Goal: Transaction & Acquisition: Purchase product/service

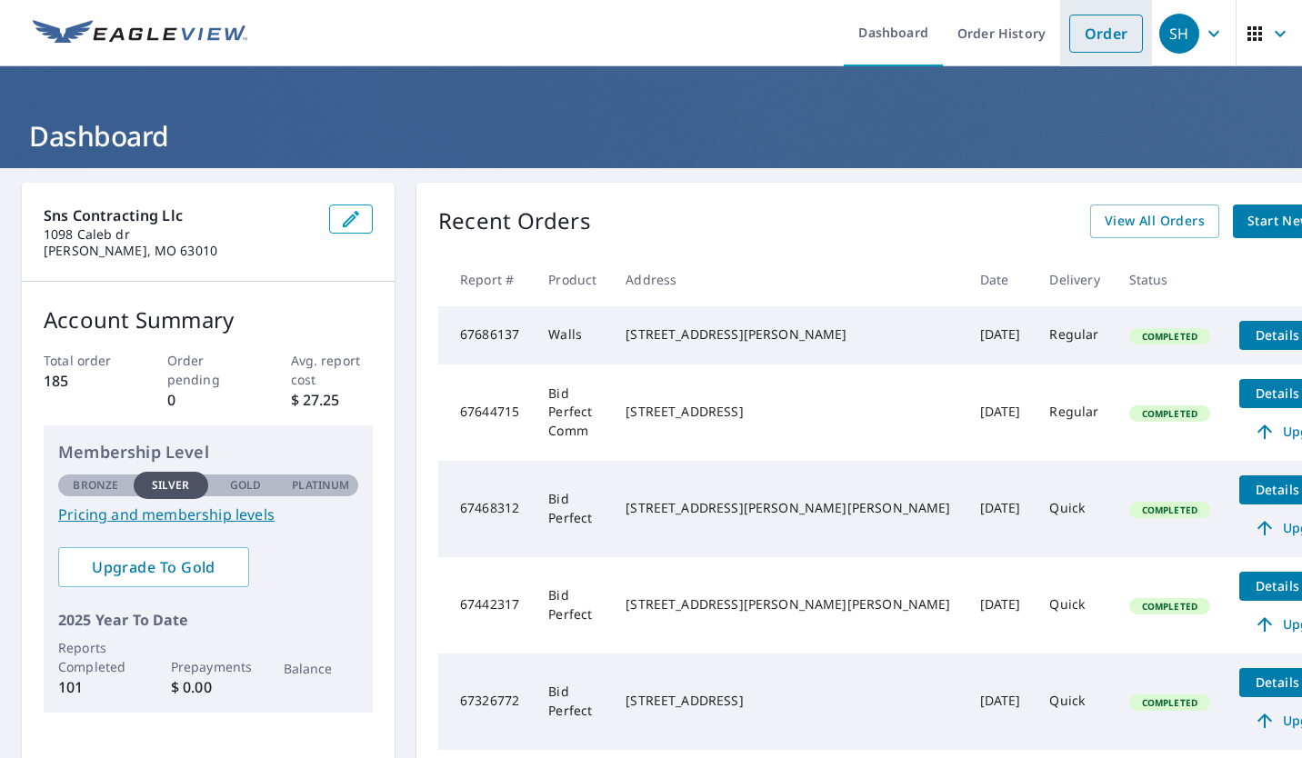
click at [1089, 45] on link "Order" at bounding box center [1106, 34] width 74 height 38
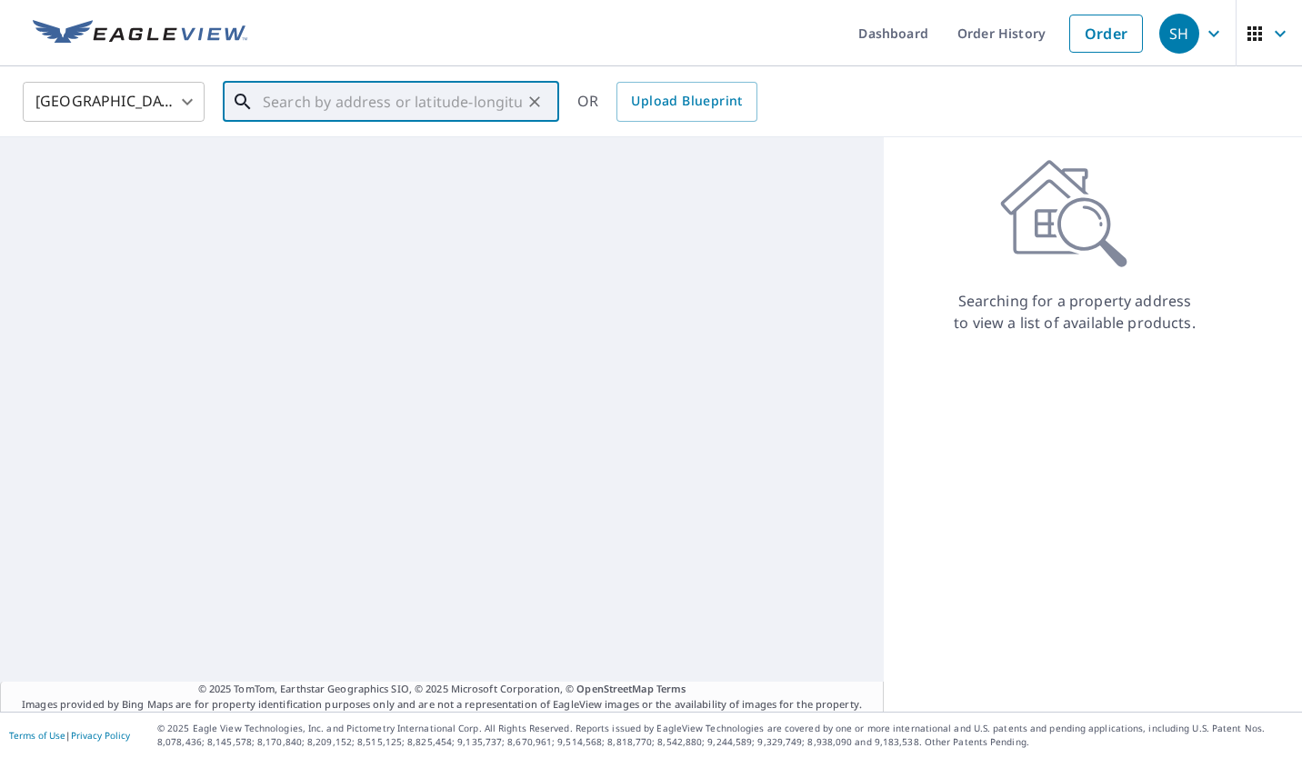
click at [484, 115] on input "text" at bounding box center [392, 101] width 259 height 51
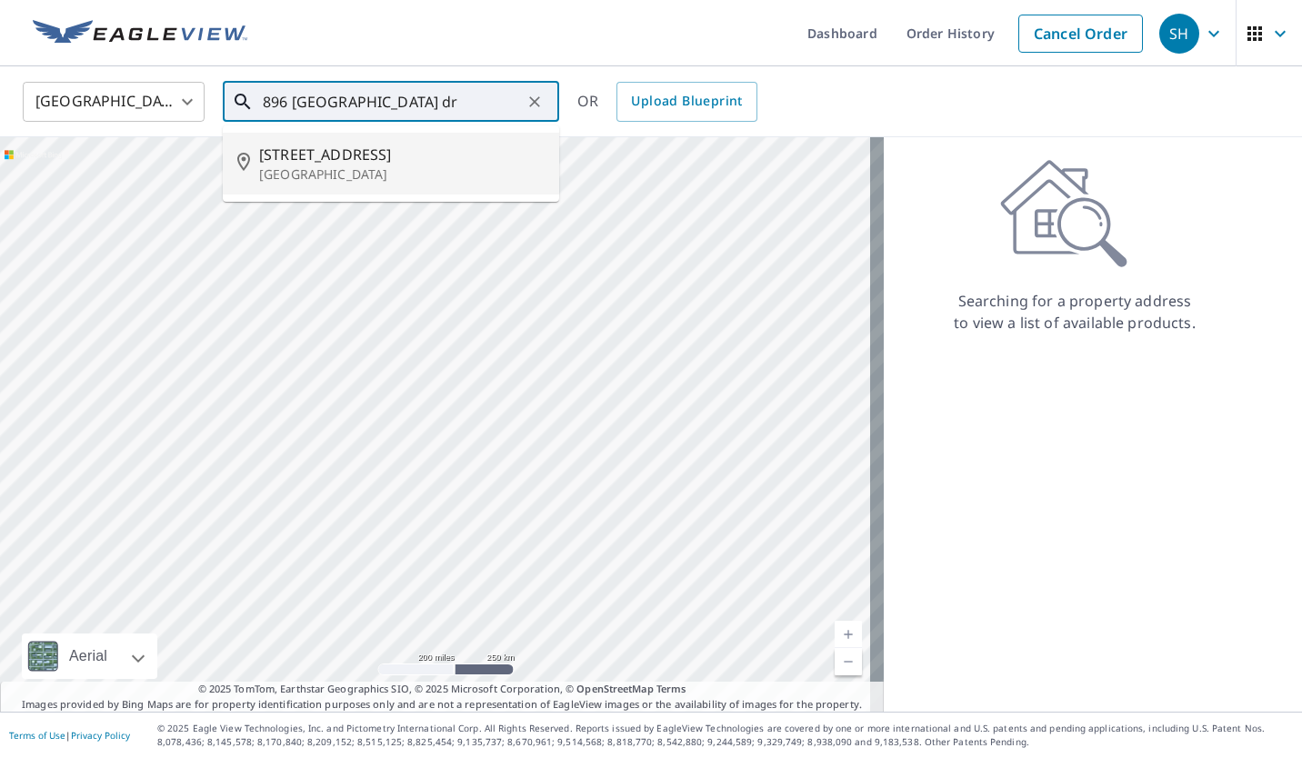
click at [391, 174] on p "[GEOGRAPHIC_DATA]" at bounding box center [401, 174] width 285 height 18
type input "[STREET_ADDRESS]"
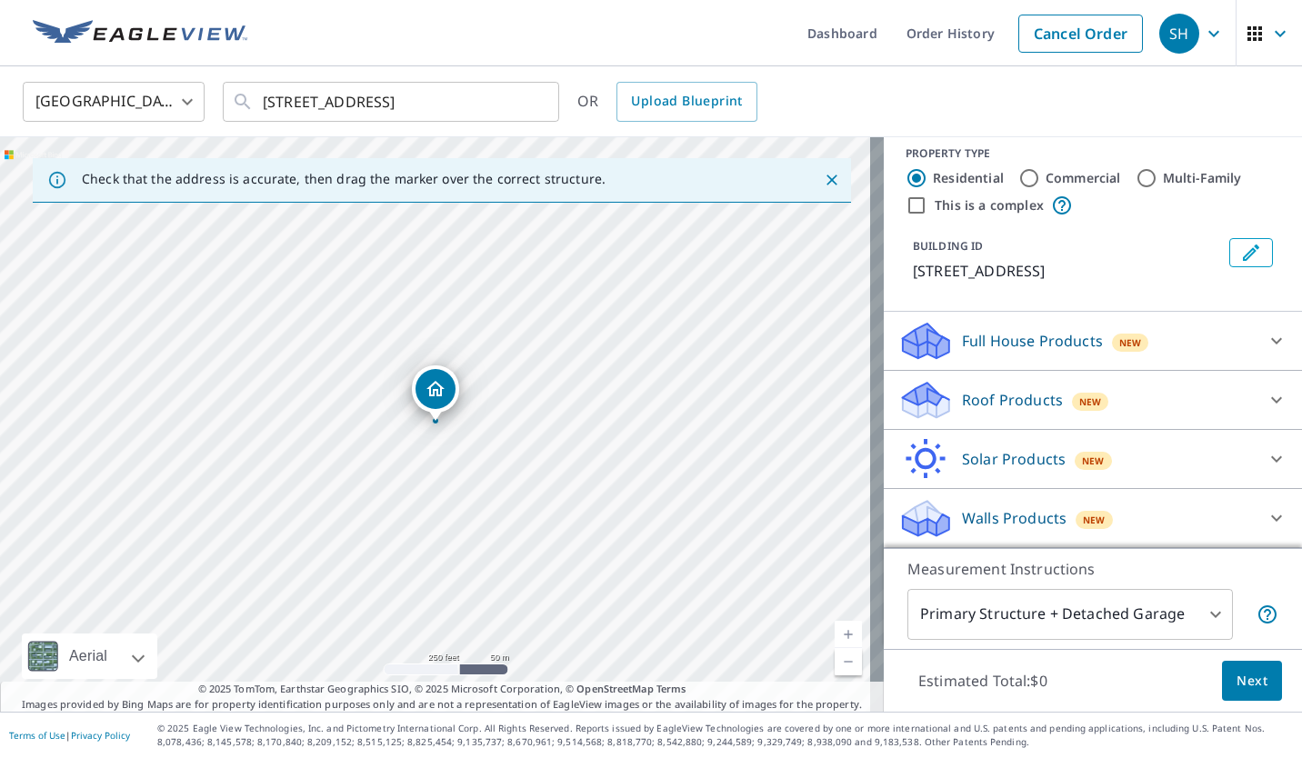
scroll to position [35, 0]
click at [1254, 326] on div at bounding box center [1276, 341] width 44 height 44
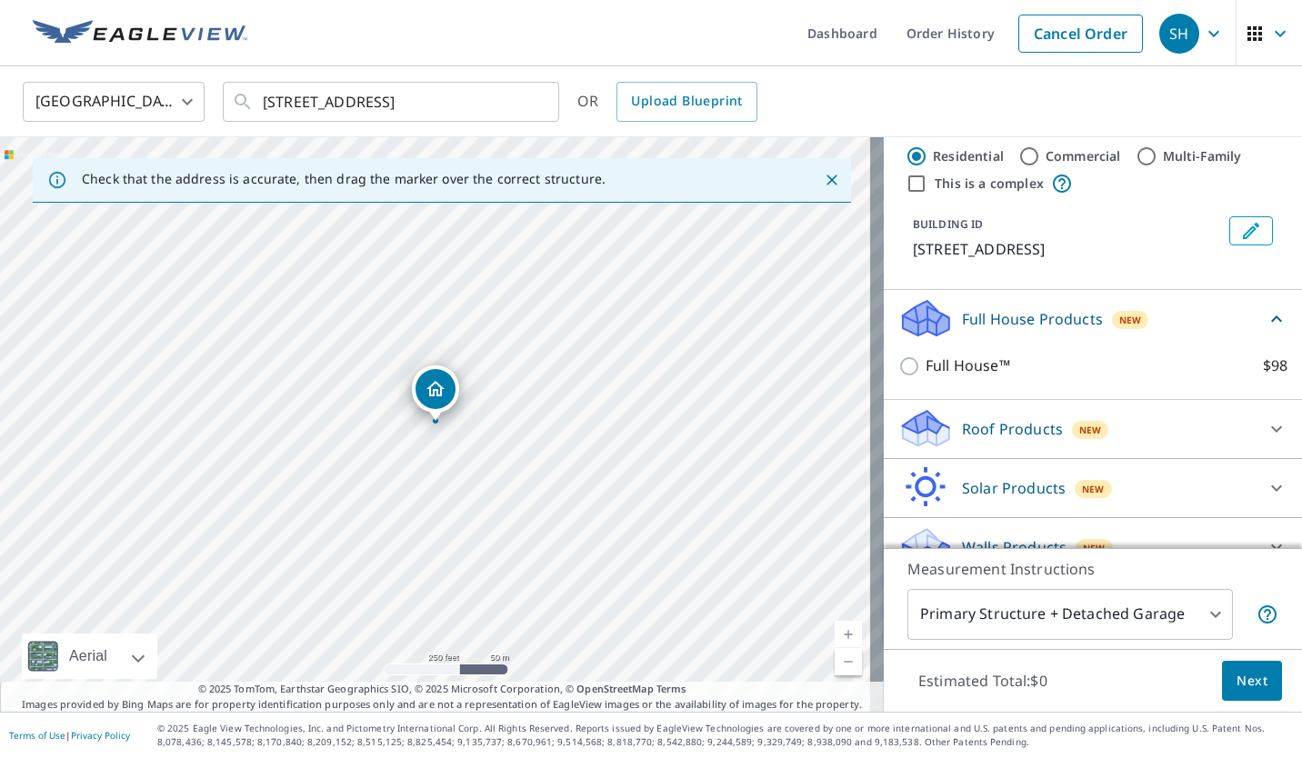
scroll to position [86, 0]
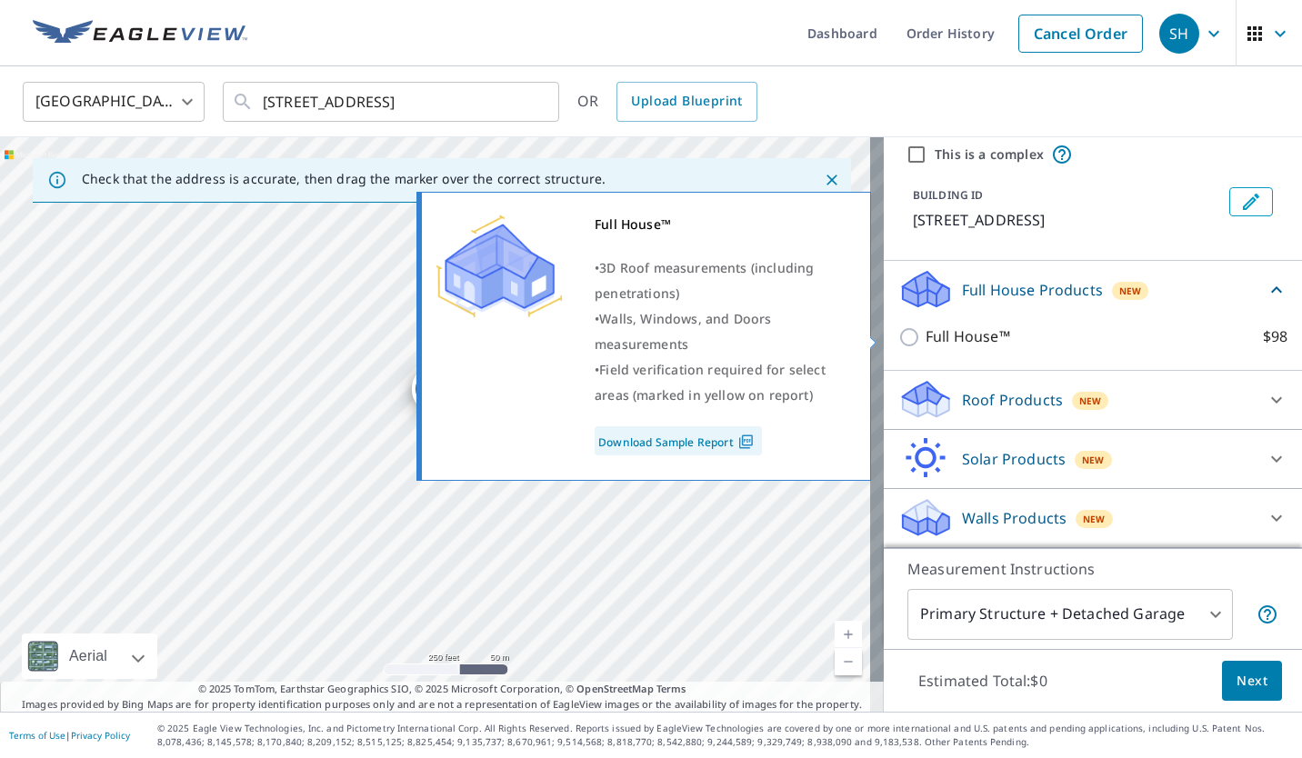
click at [903, 335] on input "Full House™ $98" at bounding box center [911, 337] width 27 height 22
checkbox input "true"
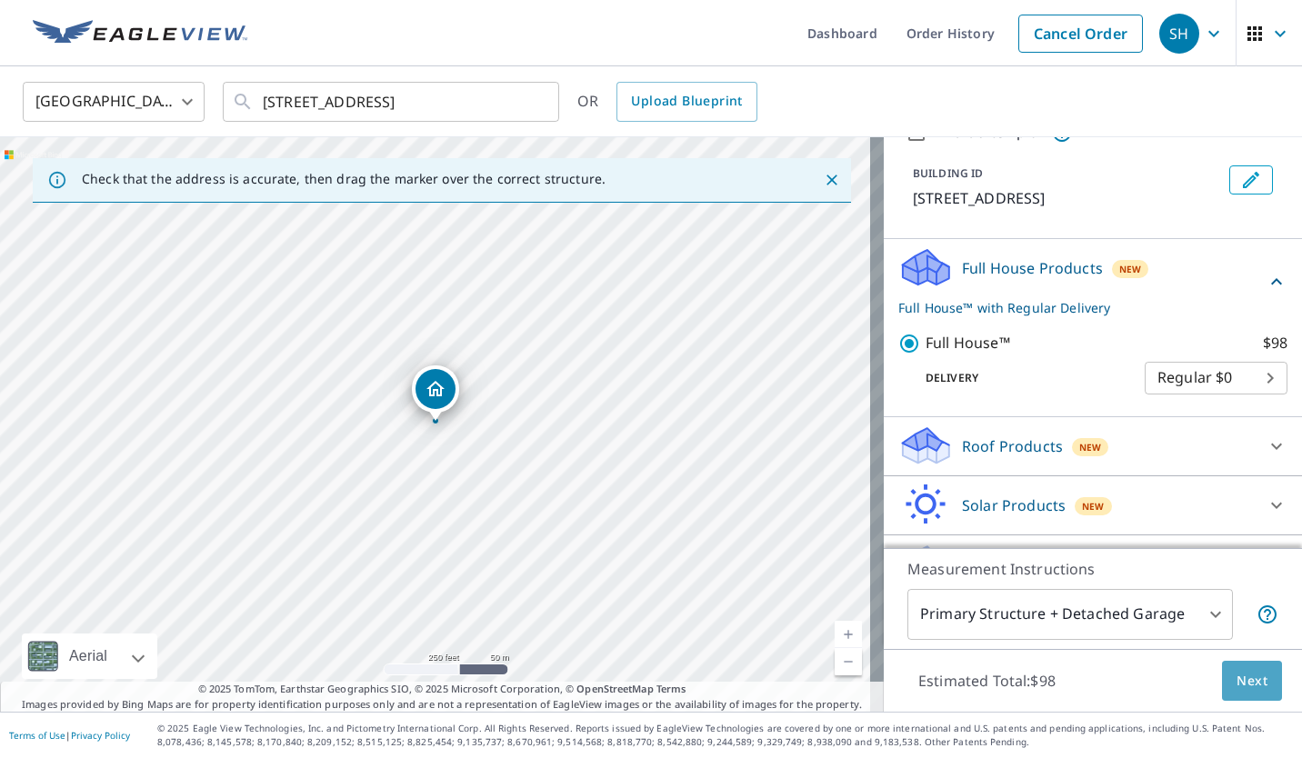
click at [1243, 674] on span "Next" at bounding box center [1251, 681] width 31 height 23
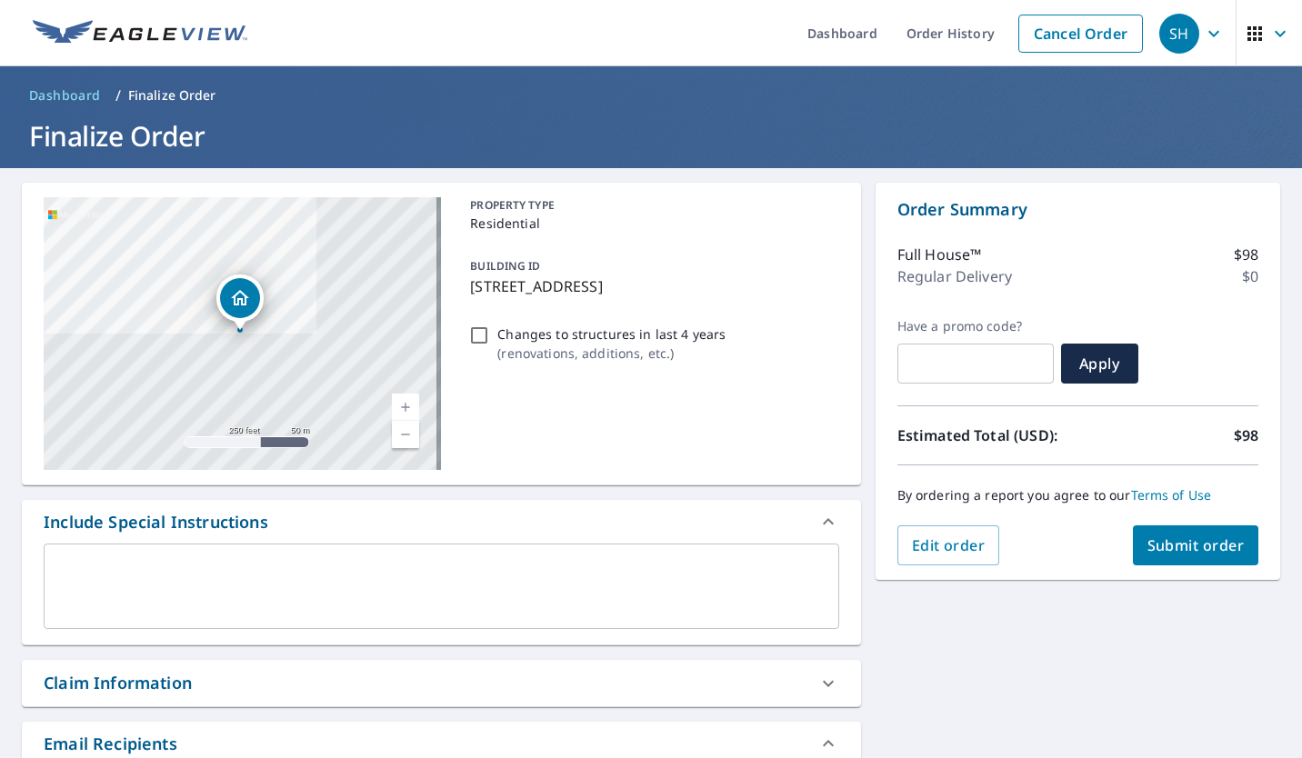
click at [1204, 538] on span "Submit order" at bounding box center [1195, 545] width 97 height 20
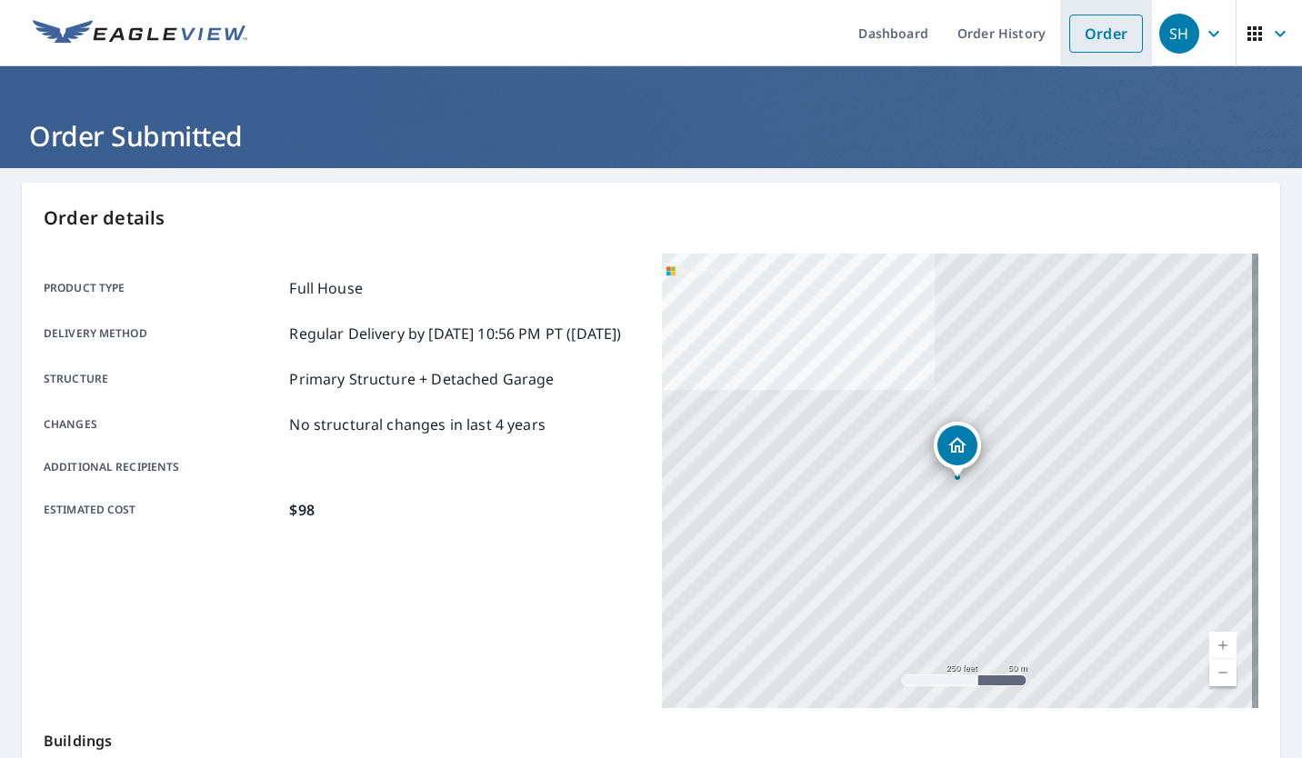
click at [1111, 38] on link "Order" at bounding box center [1106, 34] width 74 height 38
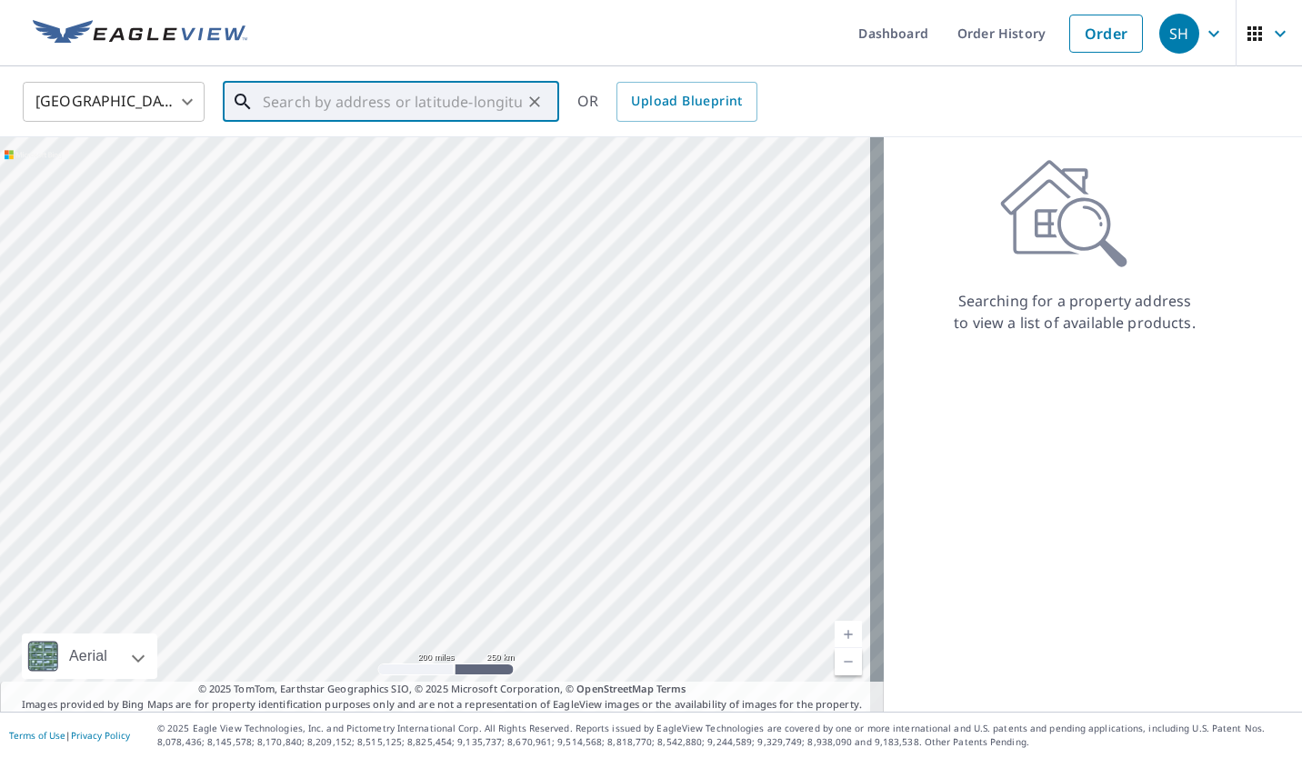
click at [474, 110] on input "text" at bounding box center [392, 101] width 259 height 51
click at [347, 157] on span "[STREET_ADDRESS]" at bounding box center [401, 155] width 285 height 22
type input "[STREET_ADDRESS]"
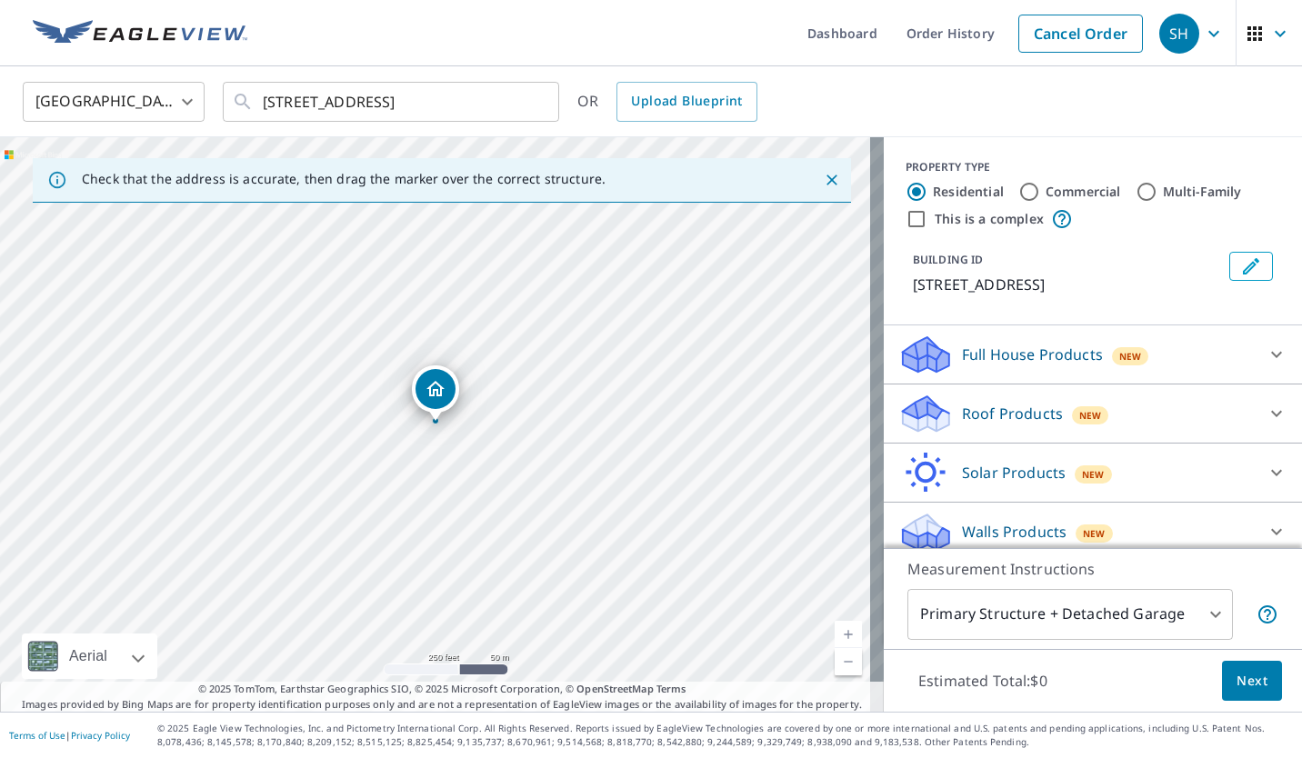
scroll to position [14, 0]
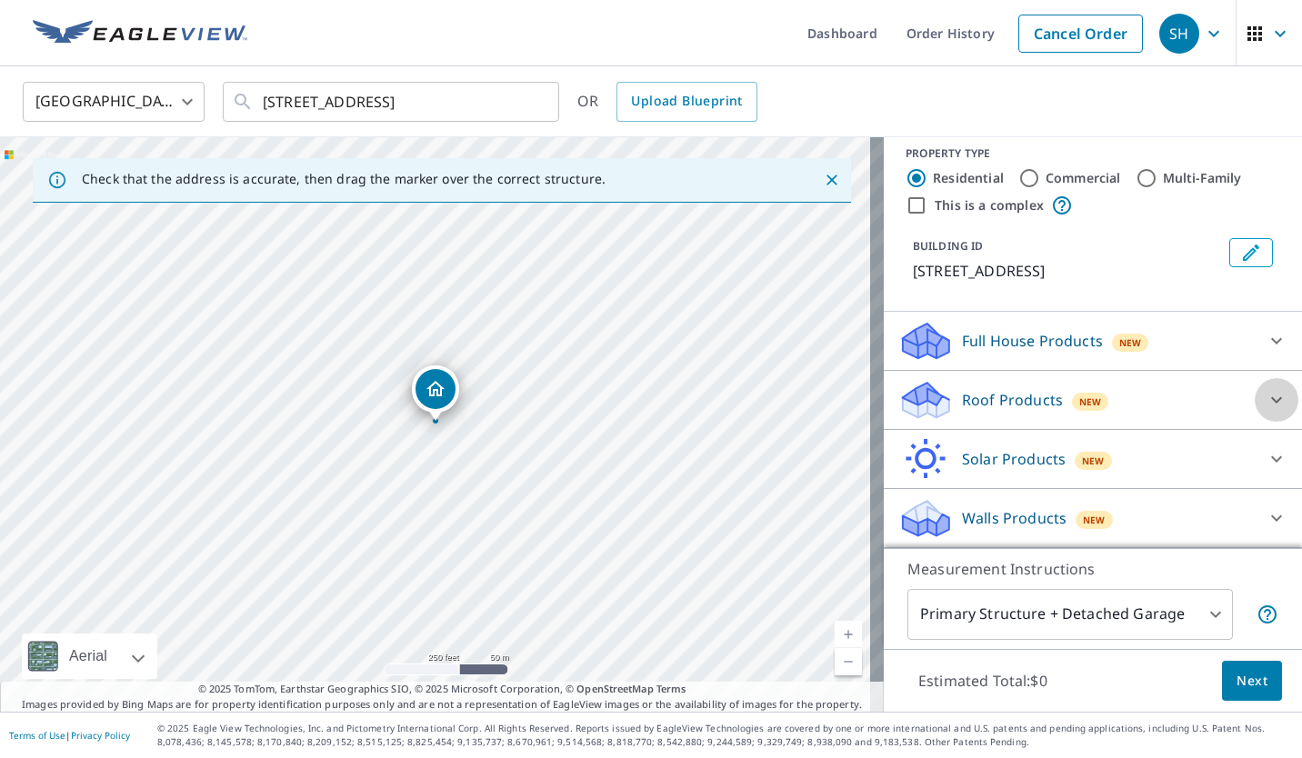
click at [1265, 403] on icon at bounding box center [1276, 400] width 22 height 22
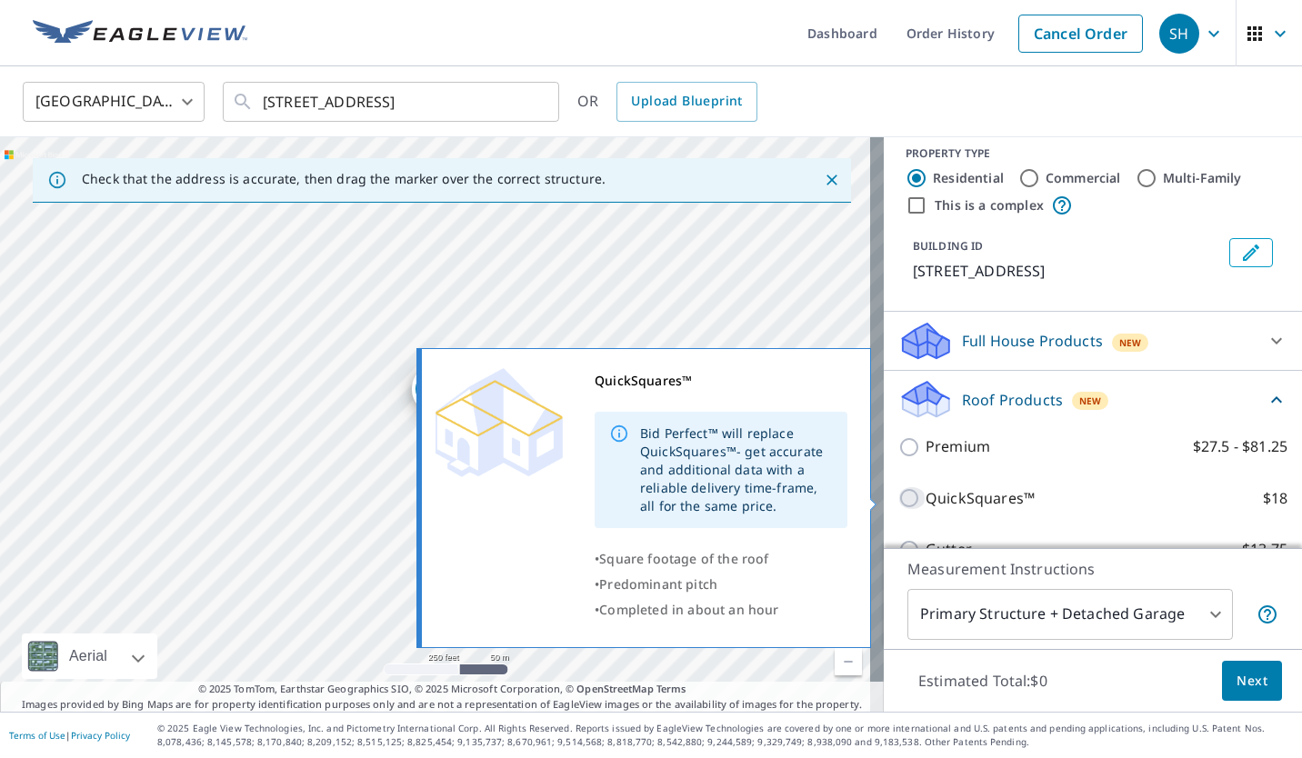
click at [898, 498] on input "QuickSquares™ $18" at bounding box center [911, 498] width 27 height 22
checkbox input "true"
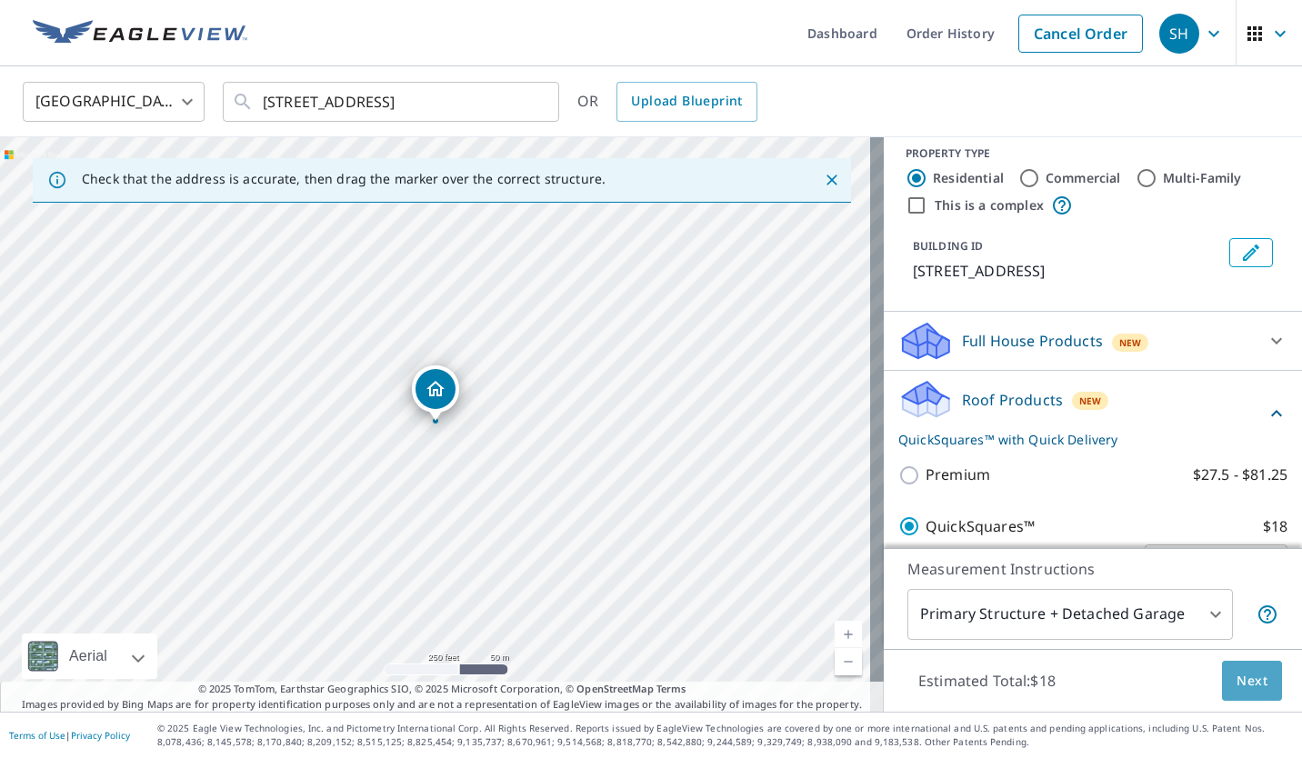
click at [1227, 692] on button "Next" at bounding box center [1252, 681] width 60 height 41
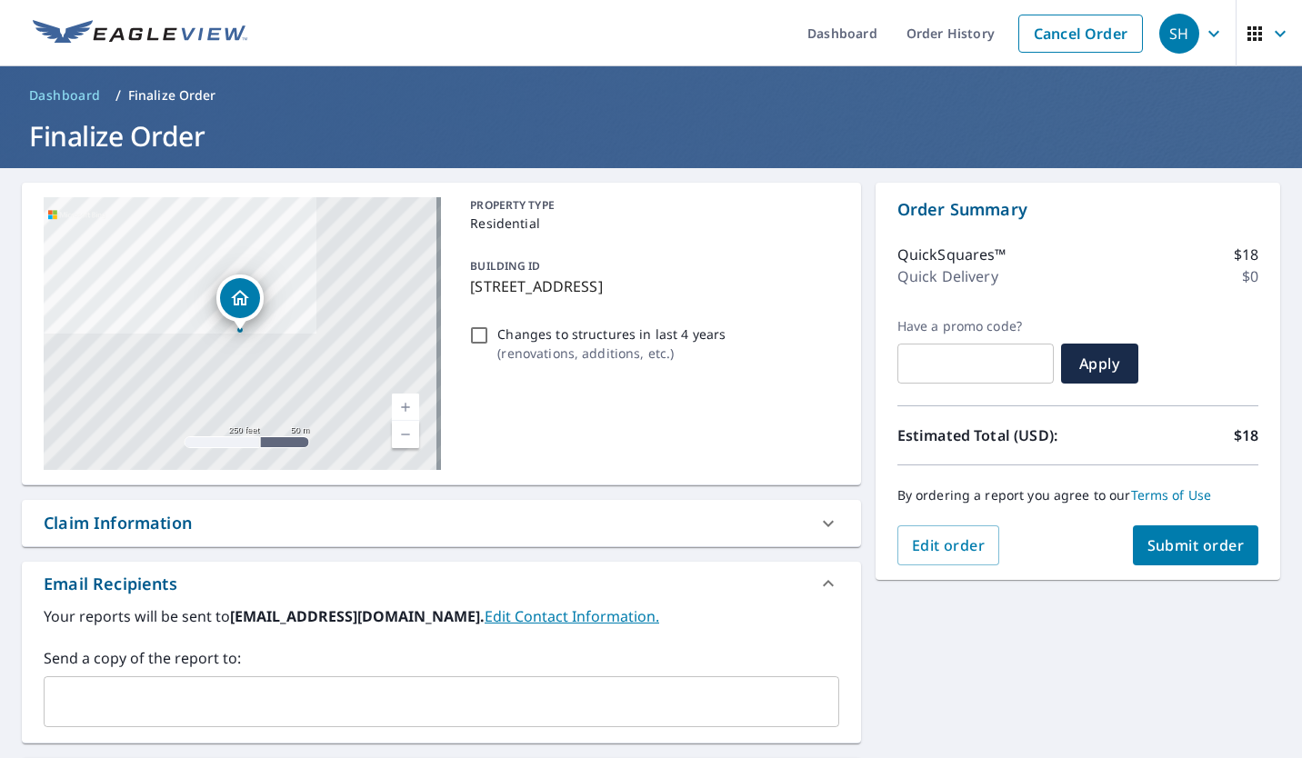
click at [1198, 548] on span "Submit order" at bounding box center [1195, 545] width 97 height 20
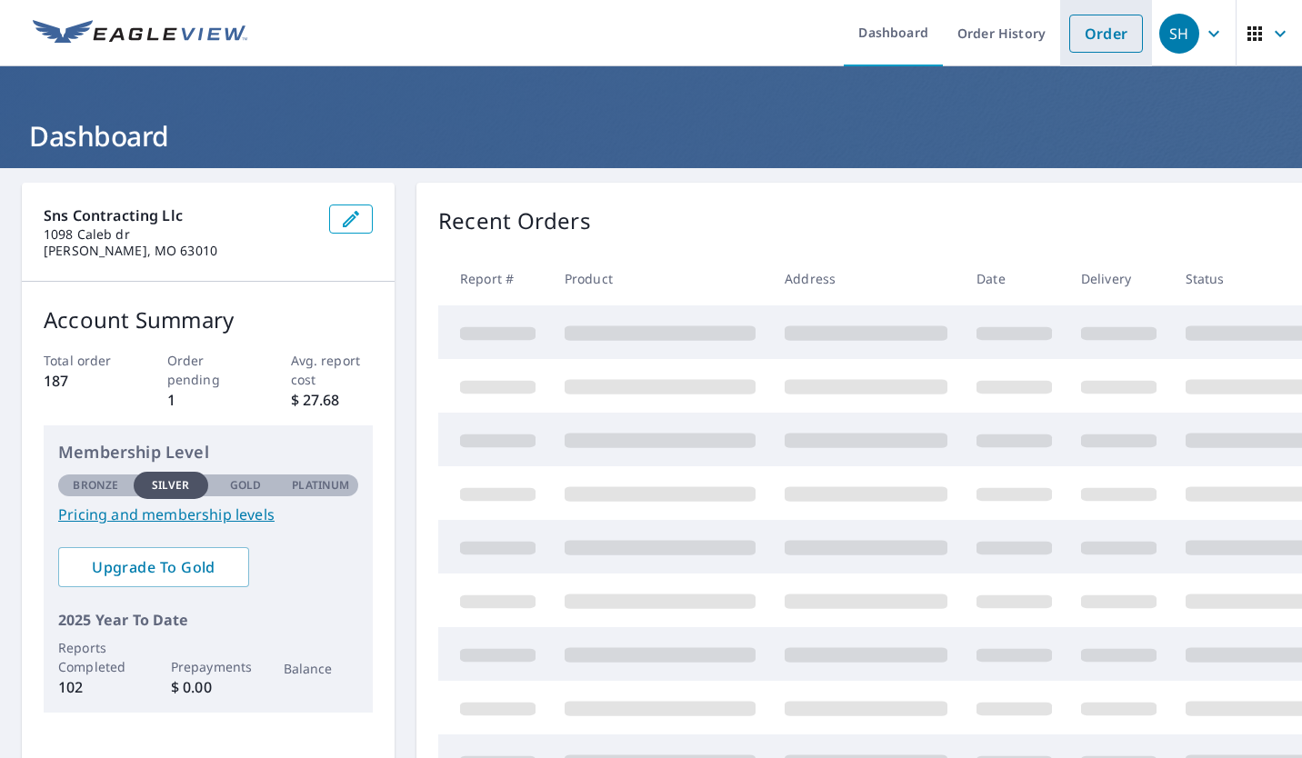
click at [1126, 21] on link "Order" at bounding box center [1106, 34] width 74 height 38
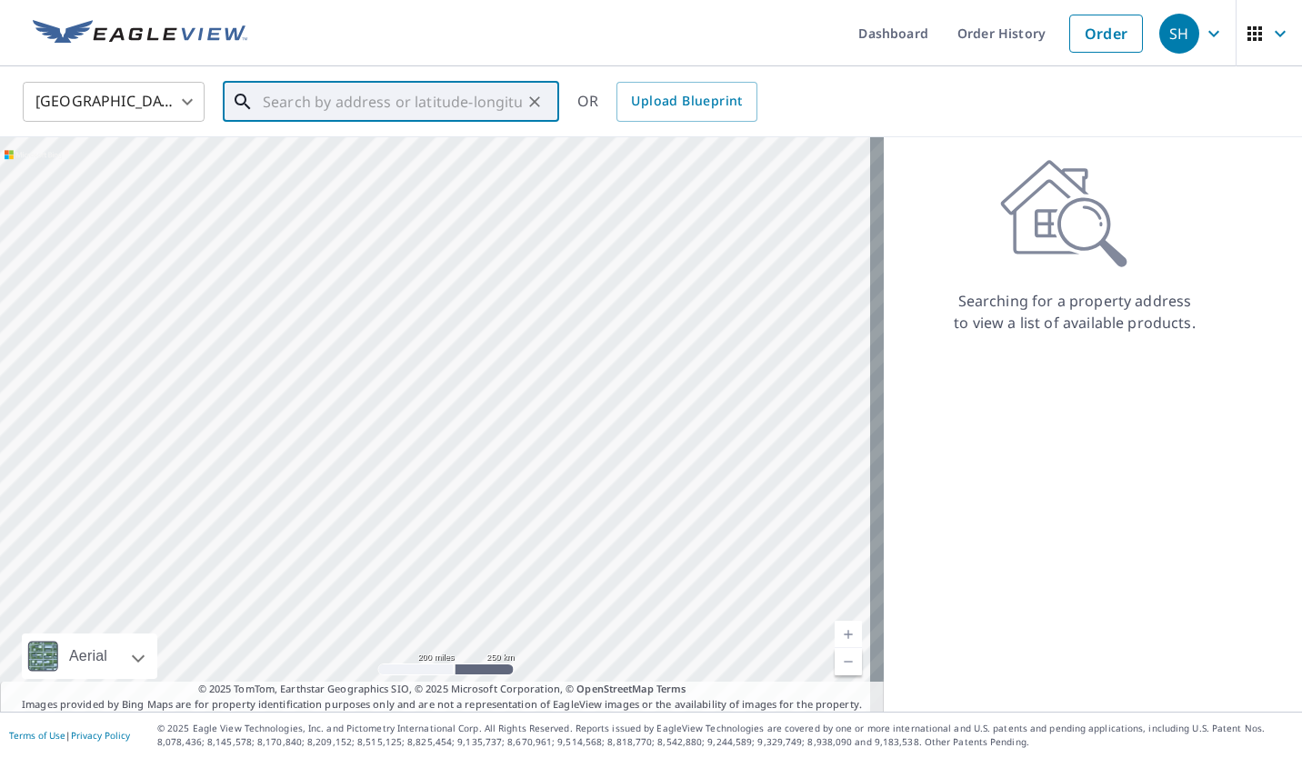
click at [435, 105] on input "text" at bounding box center [392, 101] width 259 height 51
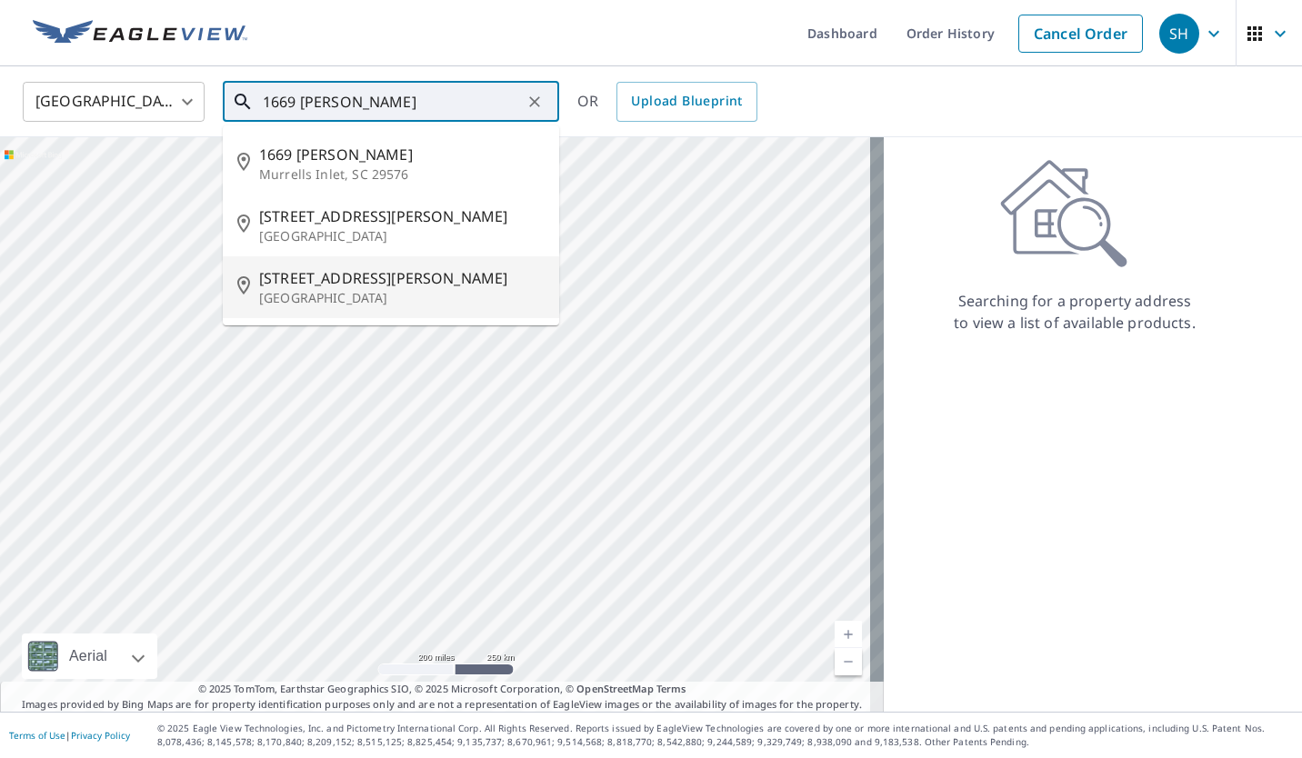
click at [339, 274] on span "1669 Mason Knoll Rd" at bounding box center [401, 278] width 285 height 22
type input "1669 Mason Knoll Rd Saint Louis, MO 63131"
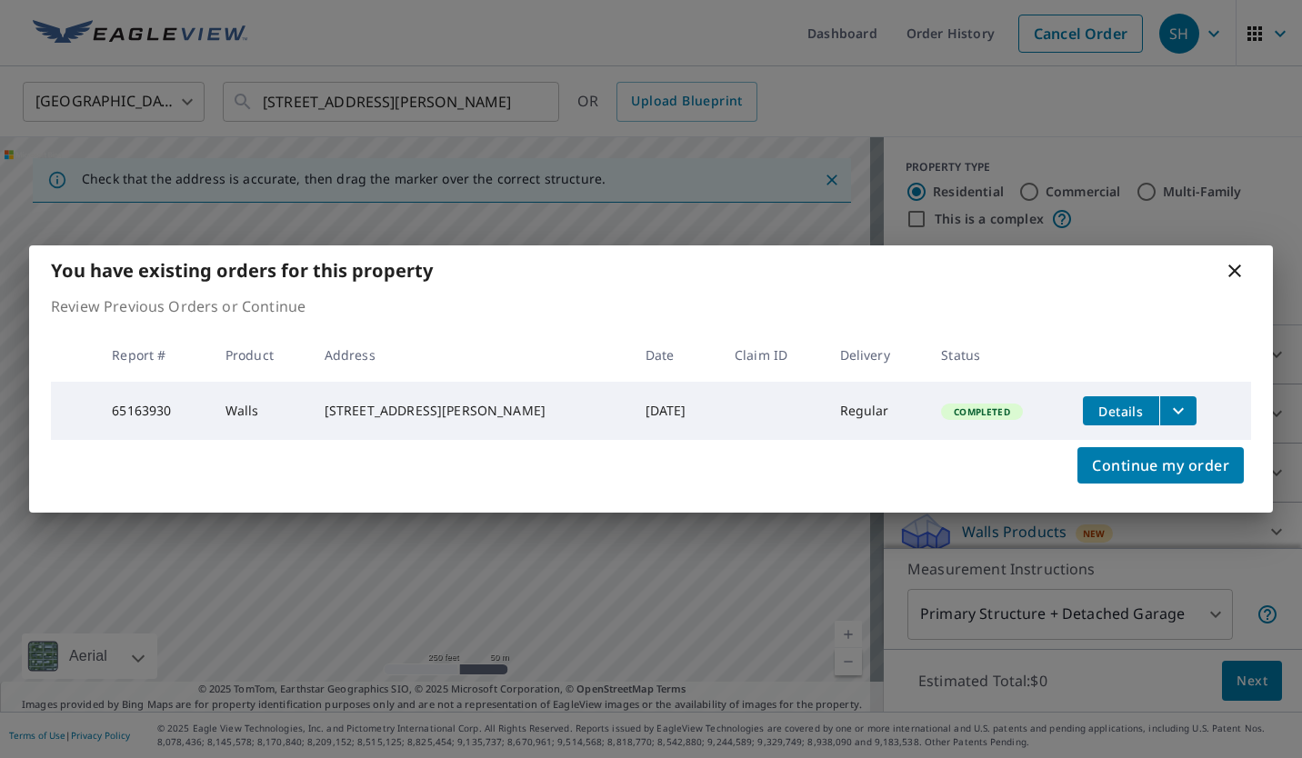
click at [1173, 408] on icon "filesDropdownBtn-65163930" at bounding box center [1178, 411] width 11 height 6
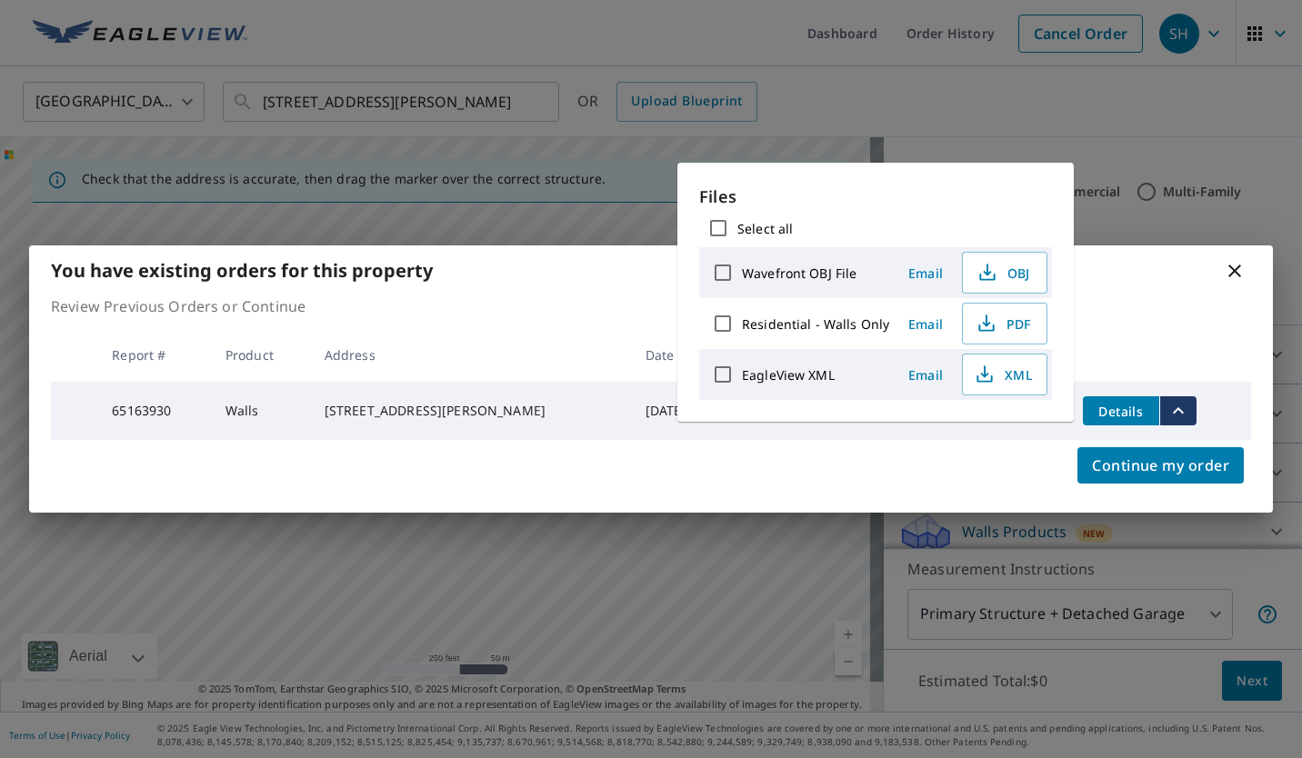
click at [1124, 225] on div "You have existing orders for this property Review Previous Orders or Continue R…" at bounding box center [651, 379] width 1302 height 758
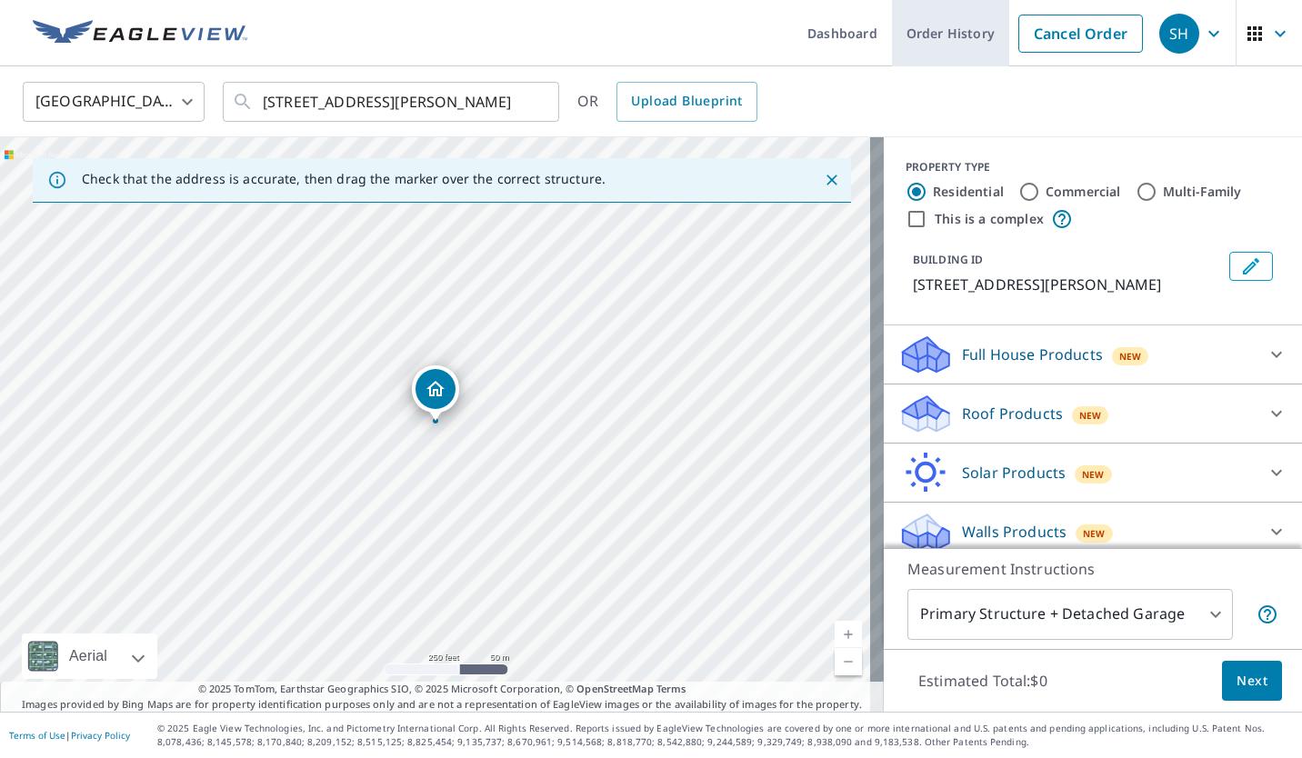
click at [924, 47] on link "Order History" at bounding box center [950, 33] width 117 height 66
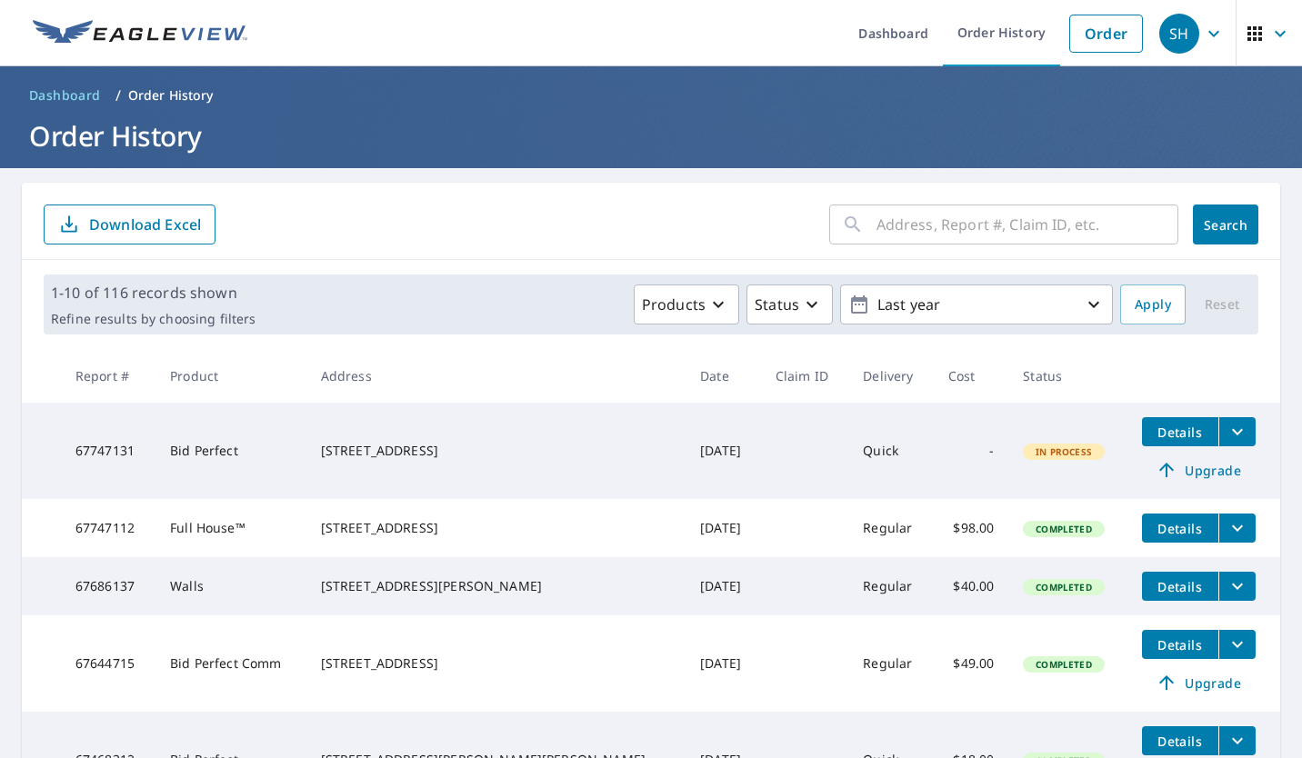
click at [1053, 216] on input "text" at bounding box center [1027, 224] width 302 height 51
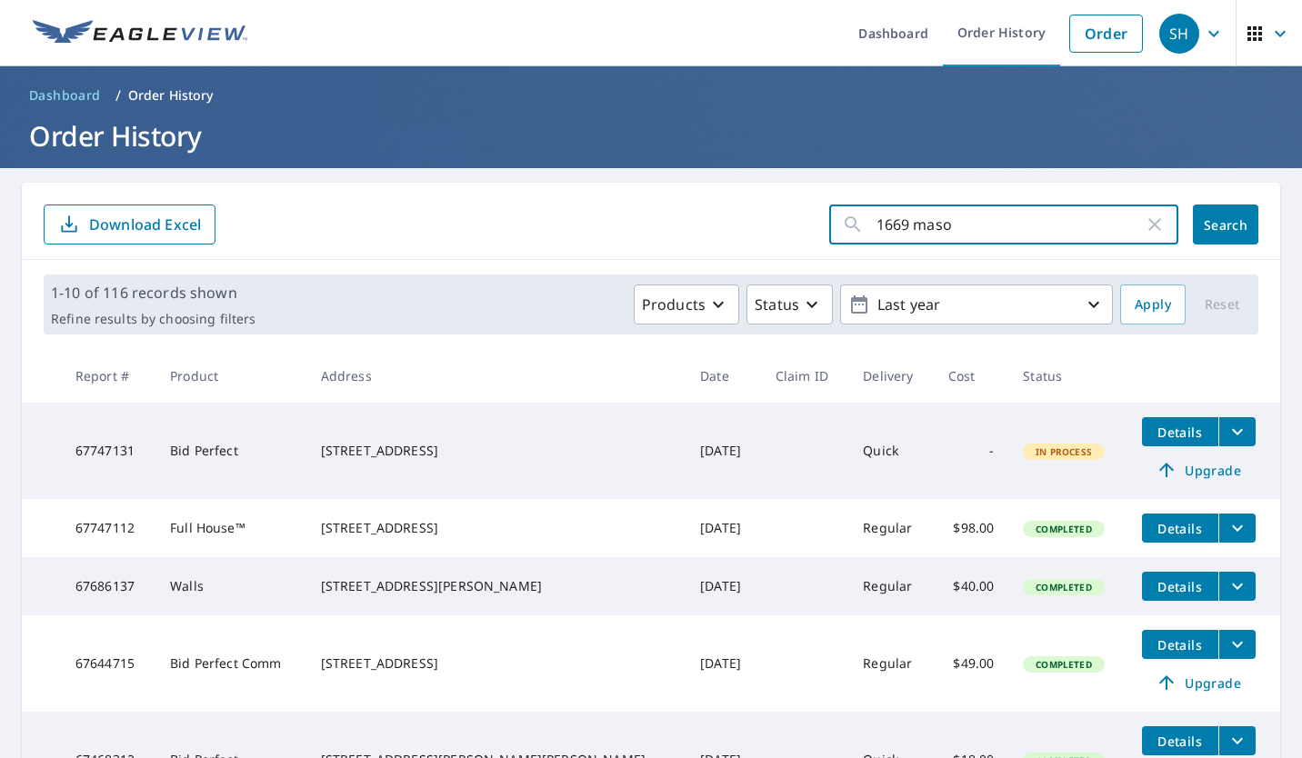
type input "1669 mason"
click button "Search" at bounding box center [1225, 225] width 65 height 40
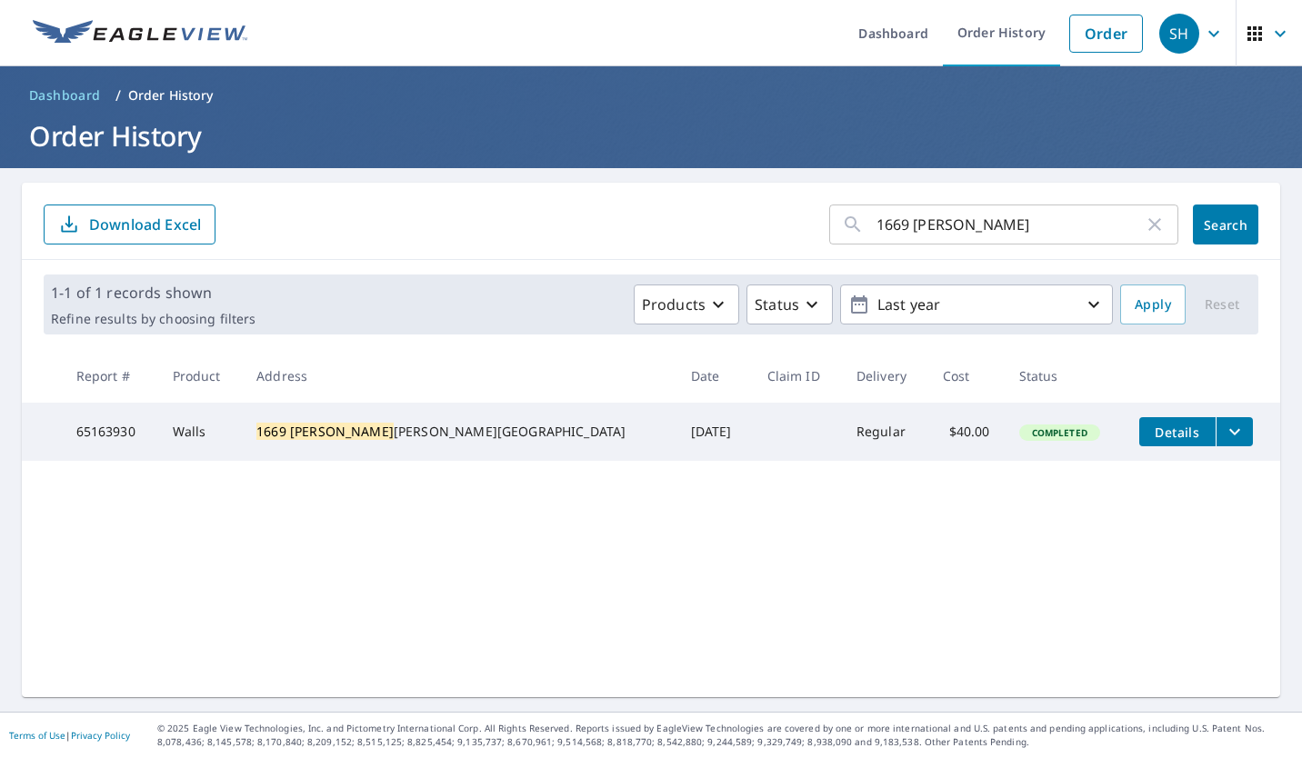
click at [1224, 435] on icon "filesDropdownBtn-65163930" at bounding box center [1235, 432] width 22 height 22
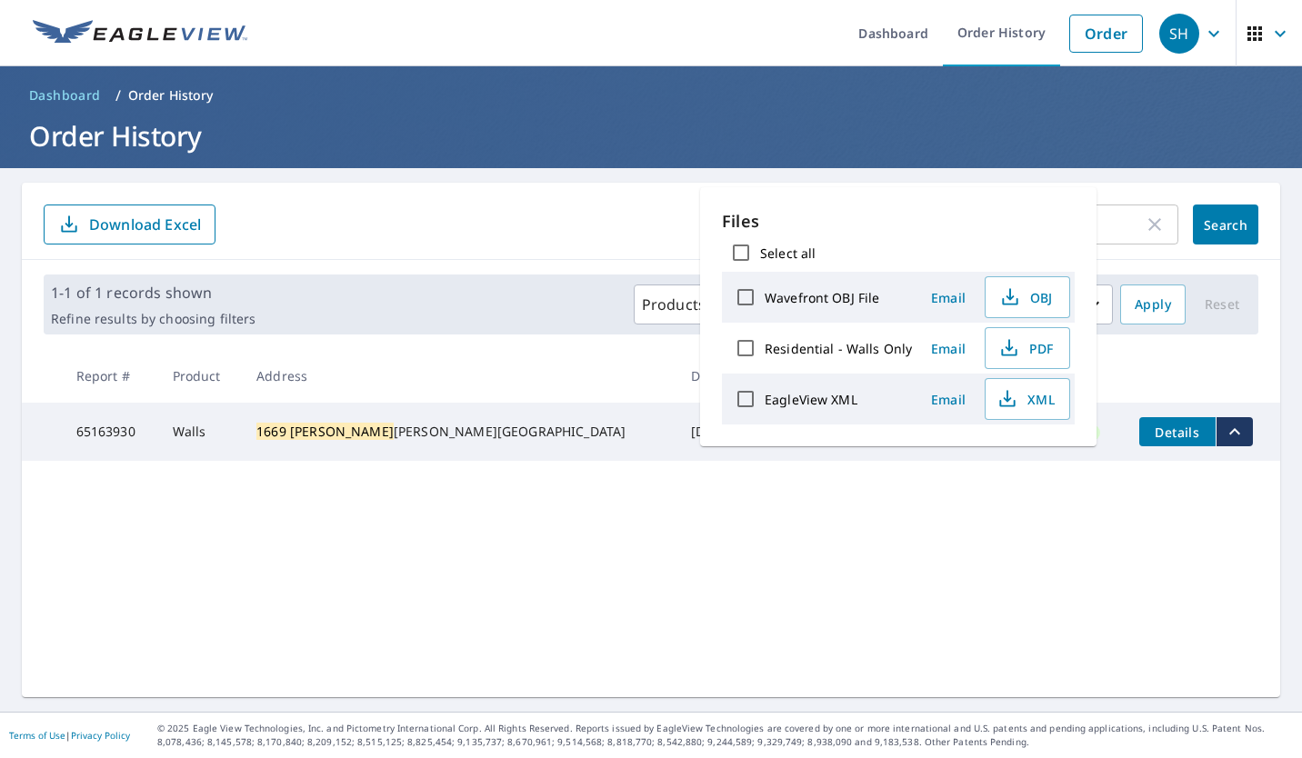
click at [351, 435] on mark "1669 Mason" at bounding box center [324, 431] width 137 height 17
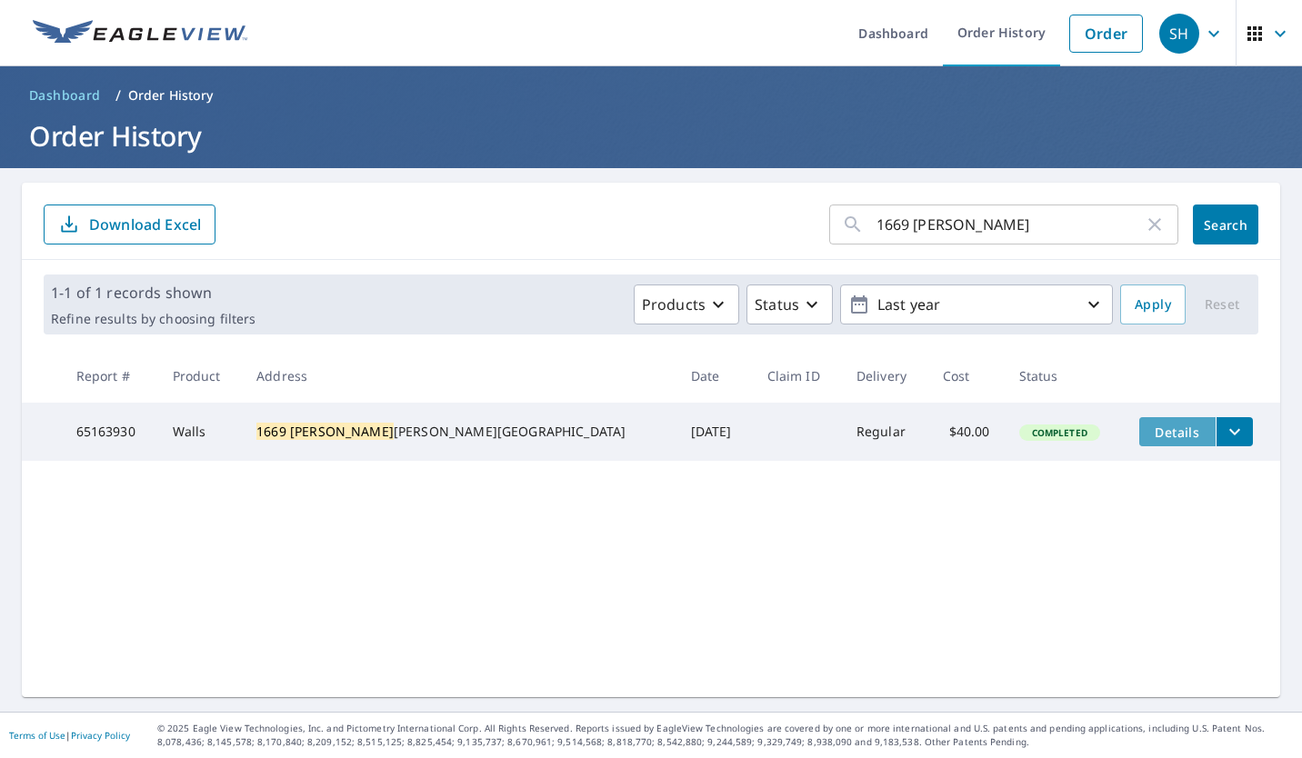
click at [1150, 429] on span "Details" at bounding box center [1177, 432] width 55 height 17
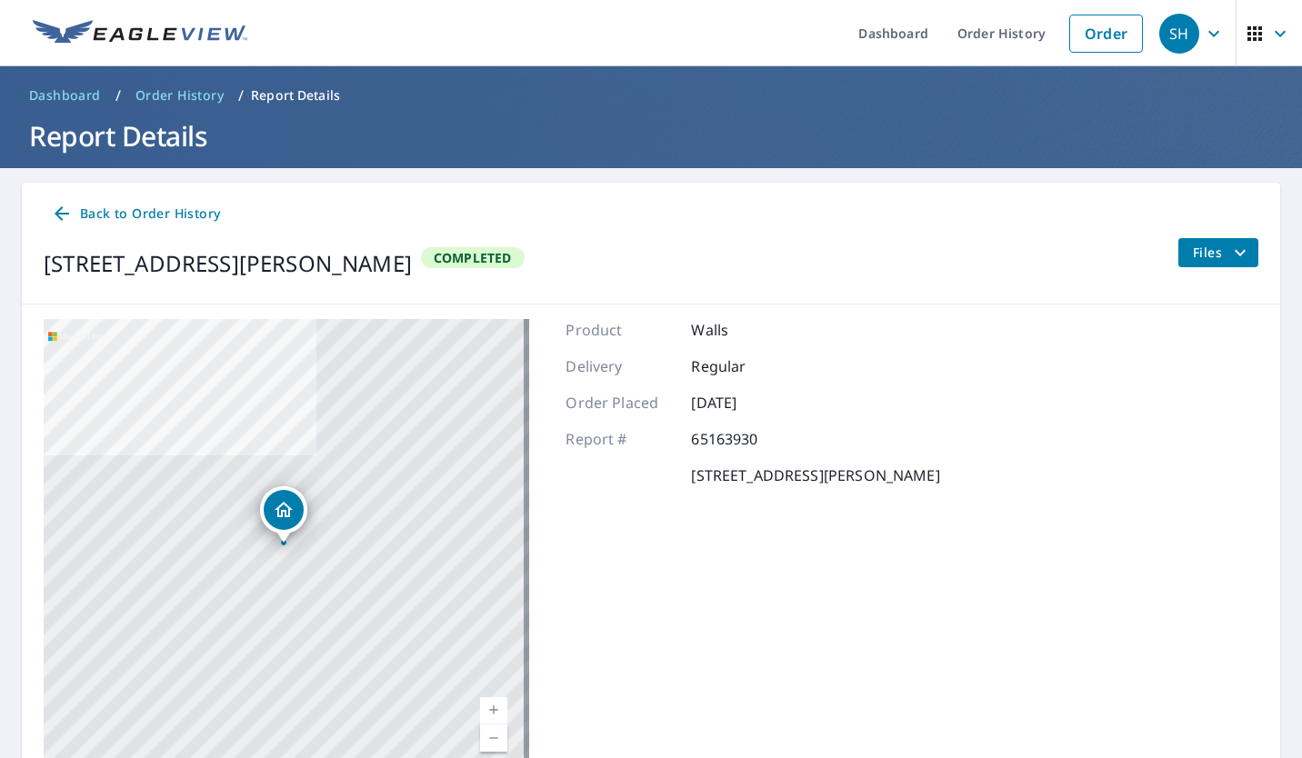
click at [1230, 242] on icon "filesDropdownBtn-65163930" at bounding box center [1240, 253] width 22 height 22
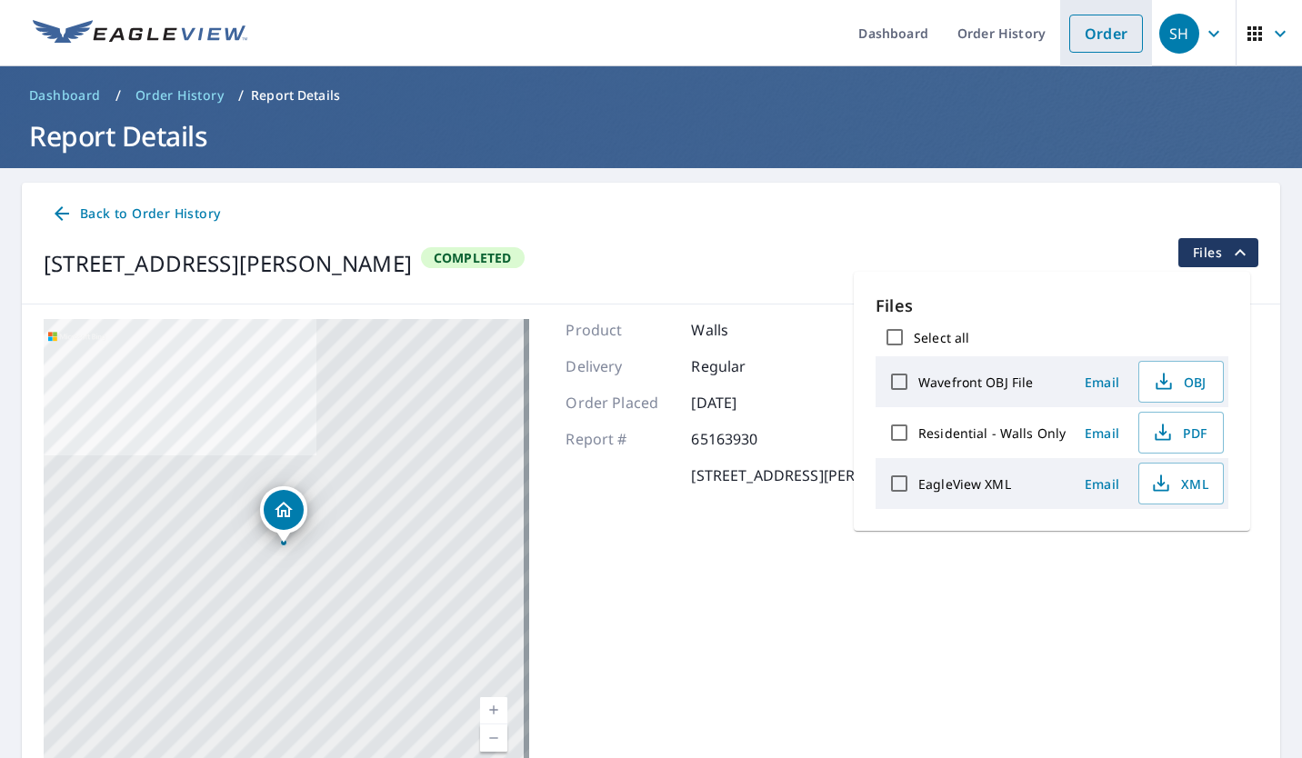
click at [1085, 36] on link "Order" at bounding box center [1106, 34] width 74 height 38
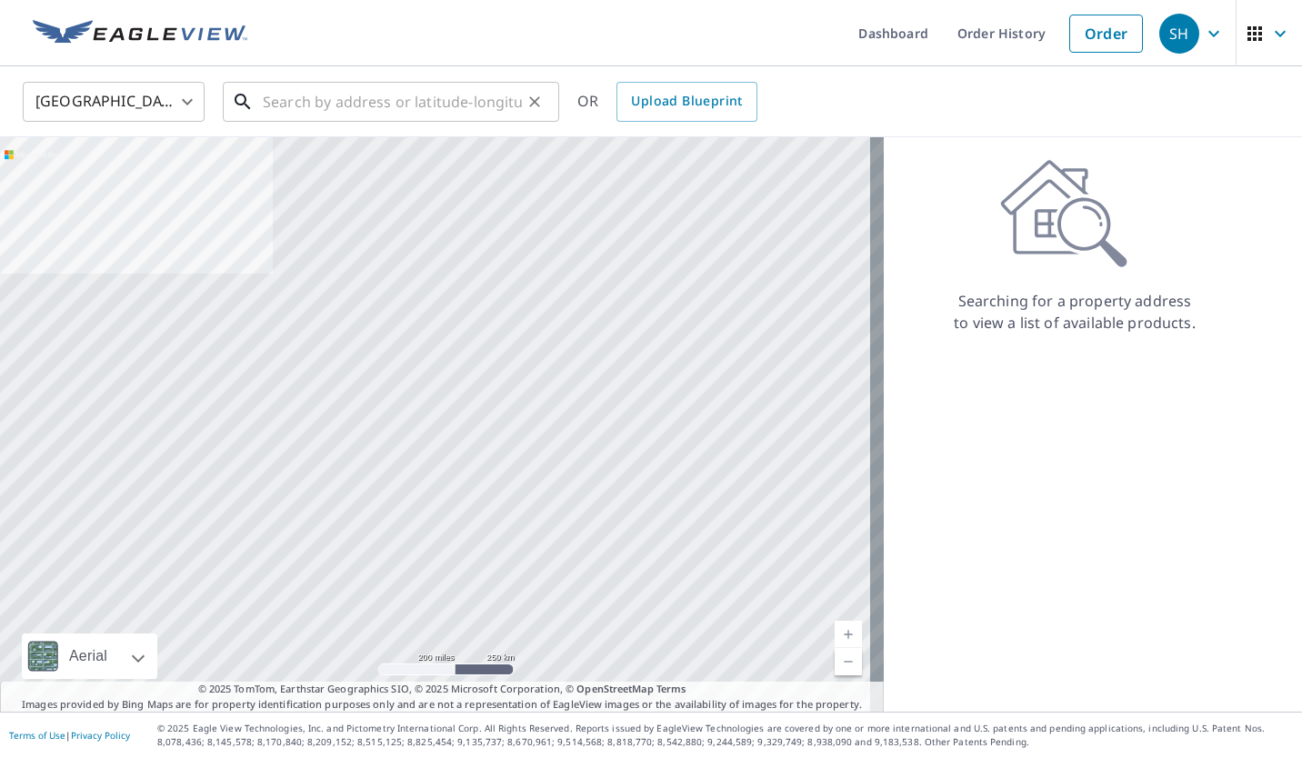
click at [314, 109] on input "text" at bounding box center [392, 101] width 259 height 51
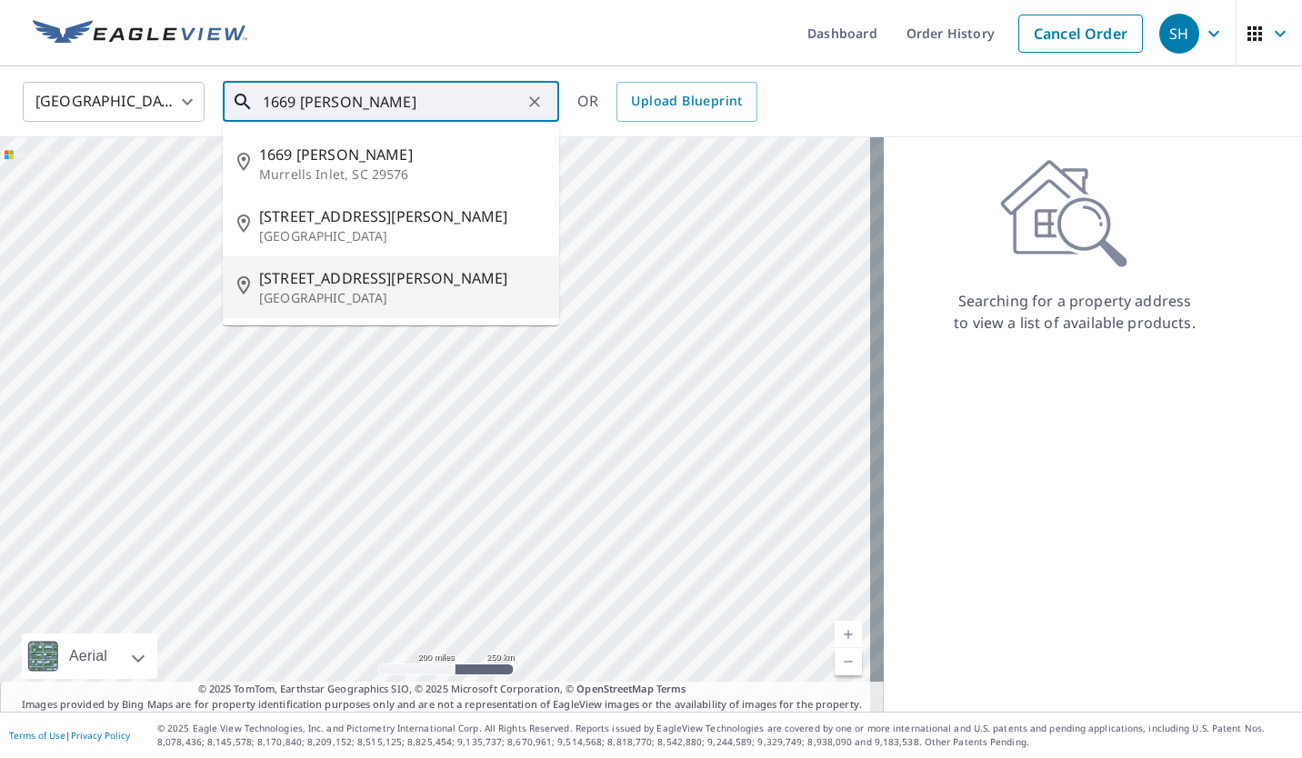
click at [323, 289] on p "Saint Louis, MO 63131" at bounding box center [401, 298] width 285 height 18
type input "1669 Mason Knoll Rd Saint Louis, MO 63131"
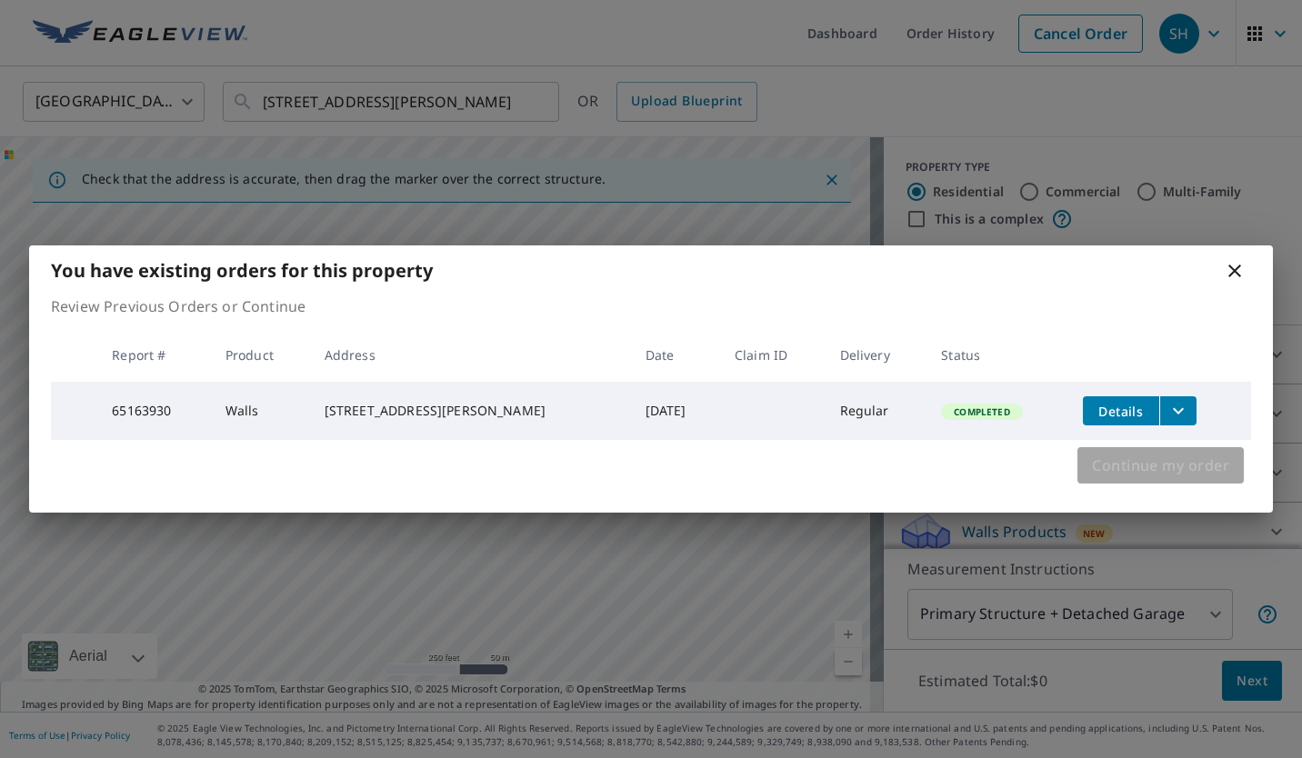
click at [1173, 470] on span "Continue my order" at bounding box center [1160, 465] width 137 height 25
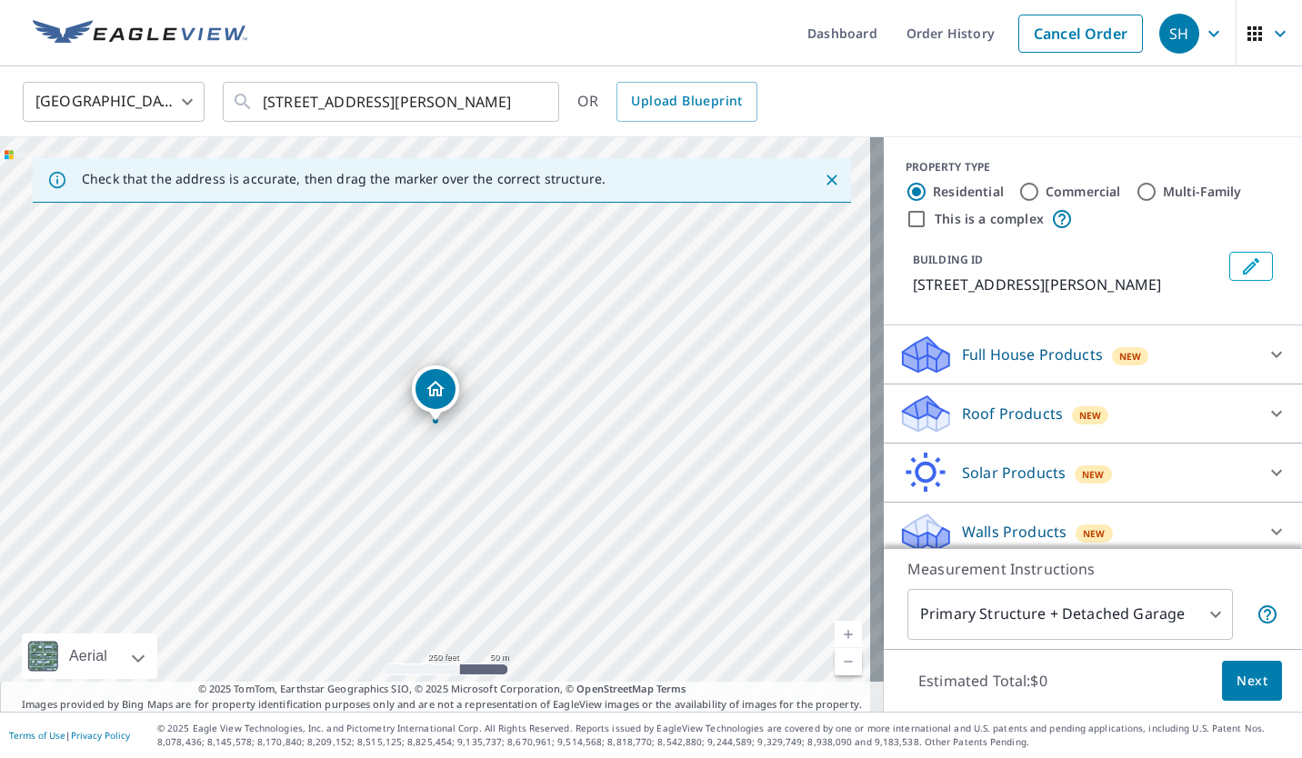
scroll to position [35, 0]
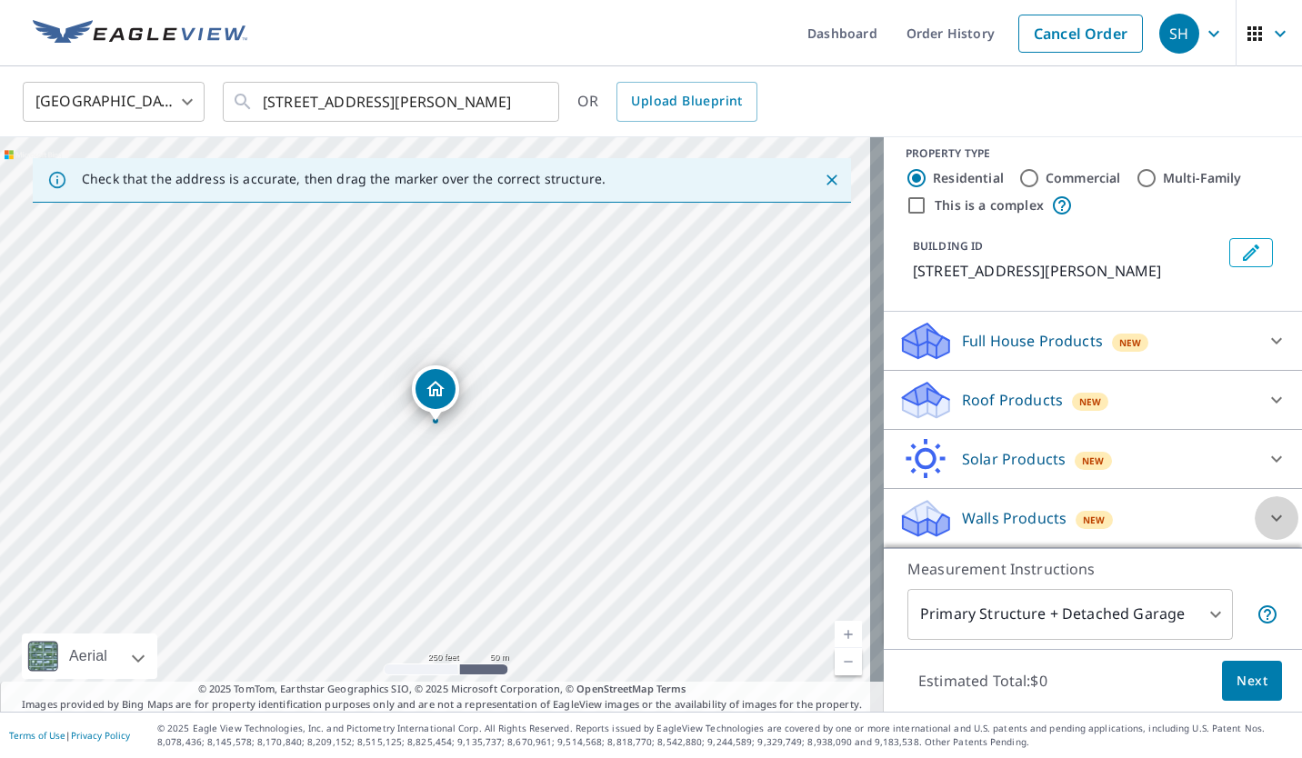
click at [1265, 521] on icon at bounding box center [1276, 518] width 22 height 22
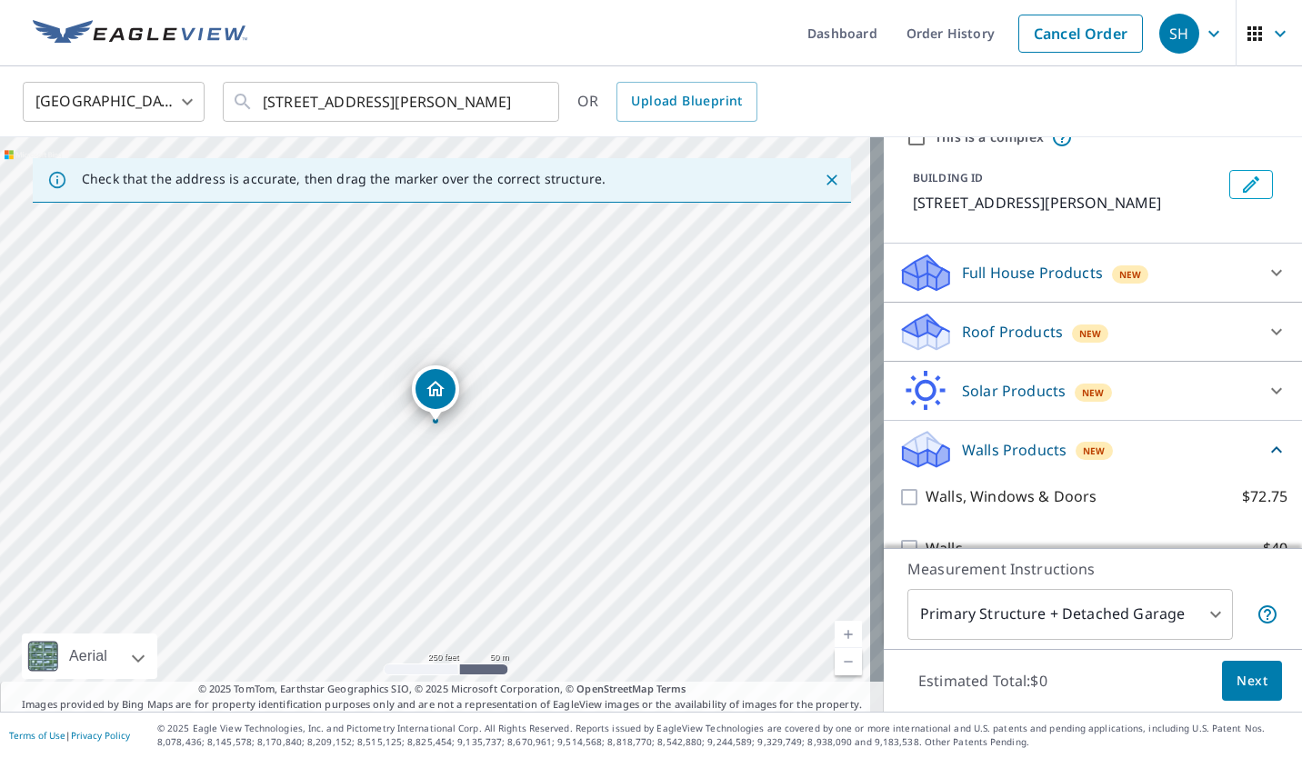
scroll to position [139, 0]
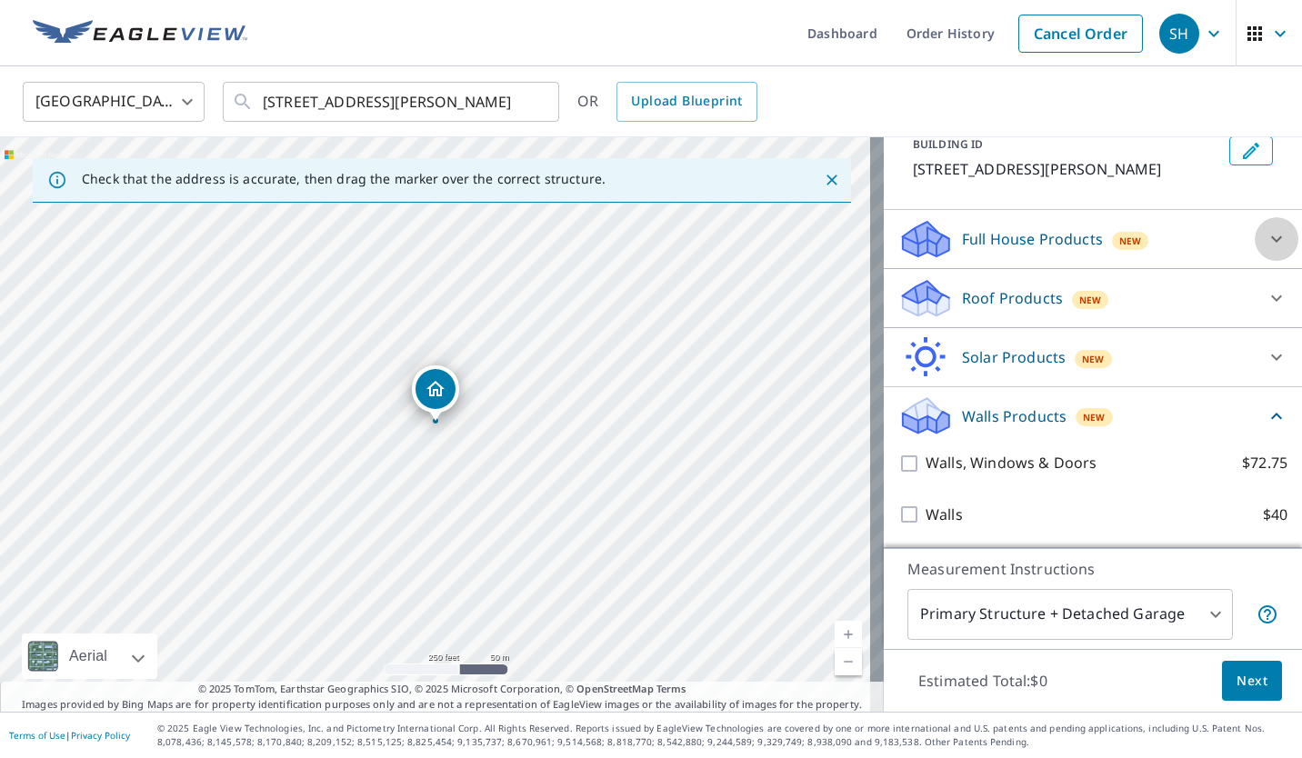
click at [1265, 229] on icon at bounding box center [1276, 239] width 22 height 22
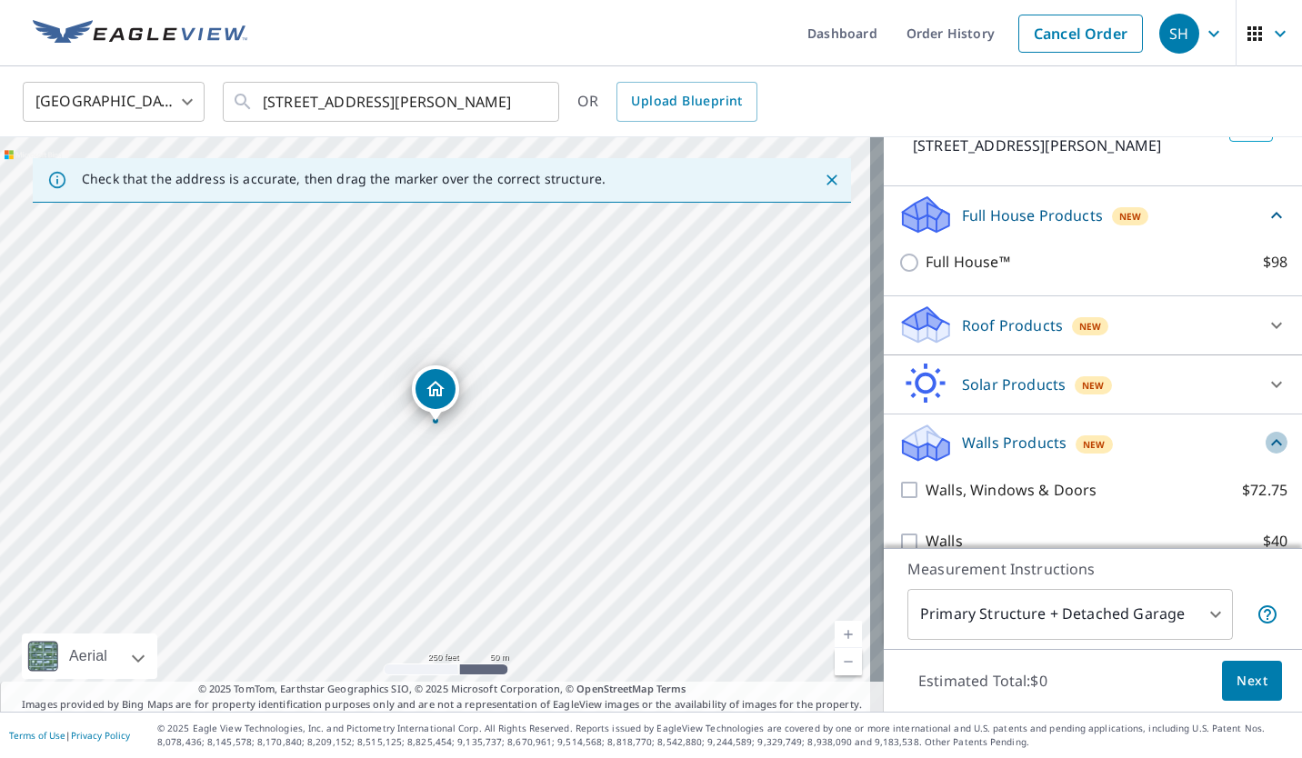
click at [1265, 454] on icon at bounding box center [1276, 443] width 22 height 22
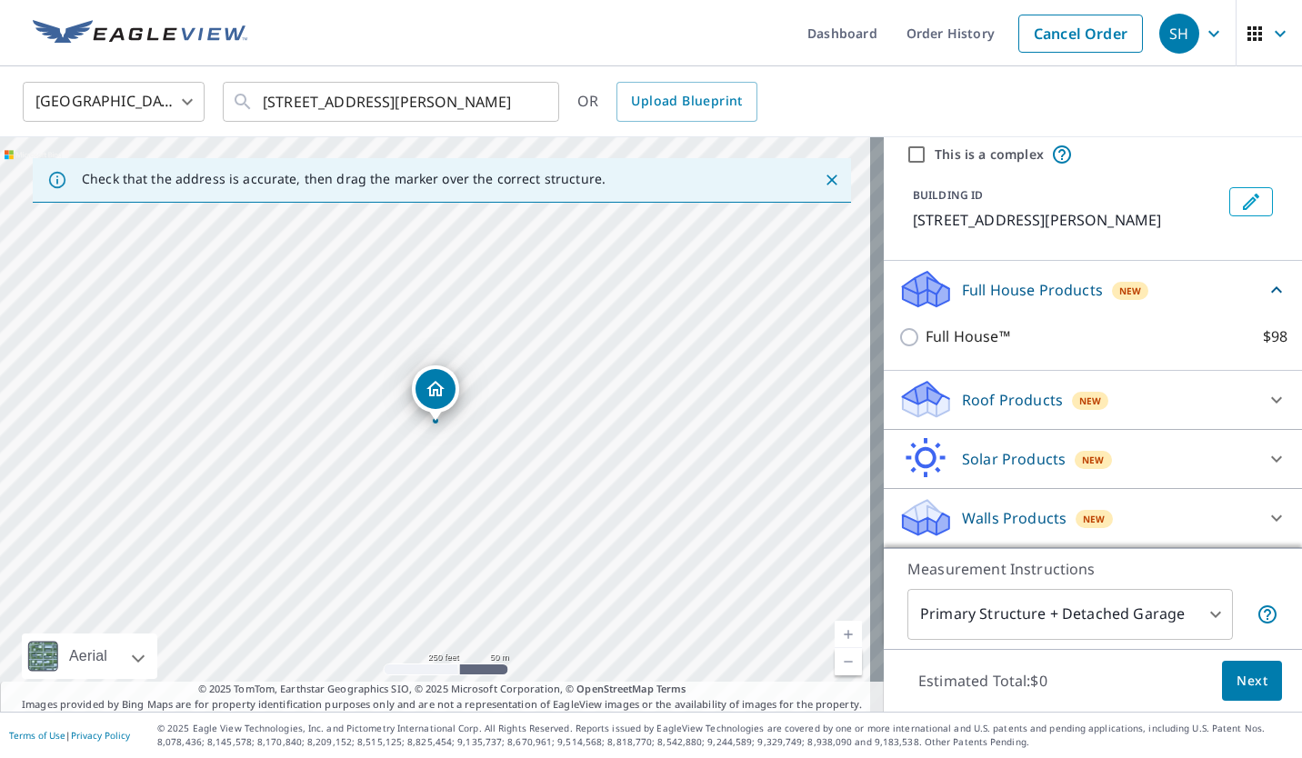
scroll to position [86, 0]
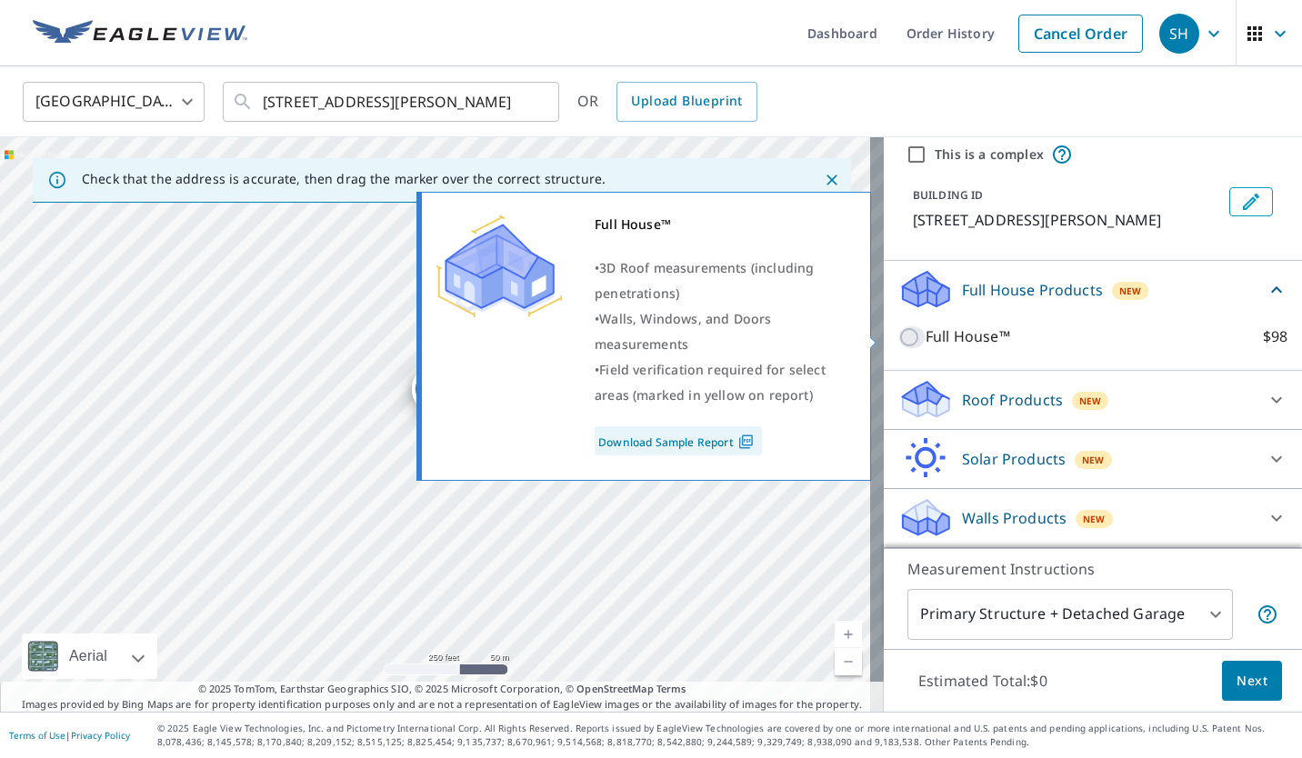
click at [898, 335] on input "Full House™ $98" at bounding box center [911, 337] width 27 height 22
checkbox input "true"
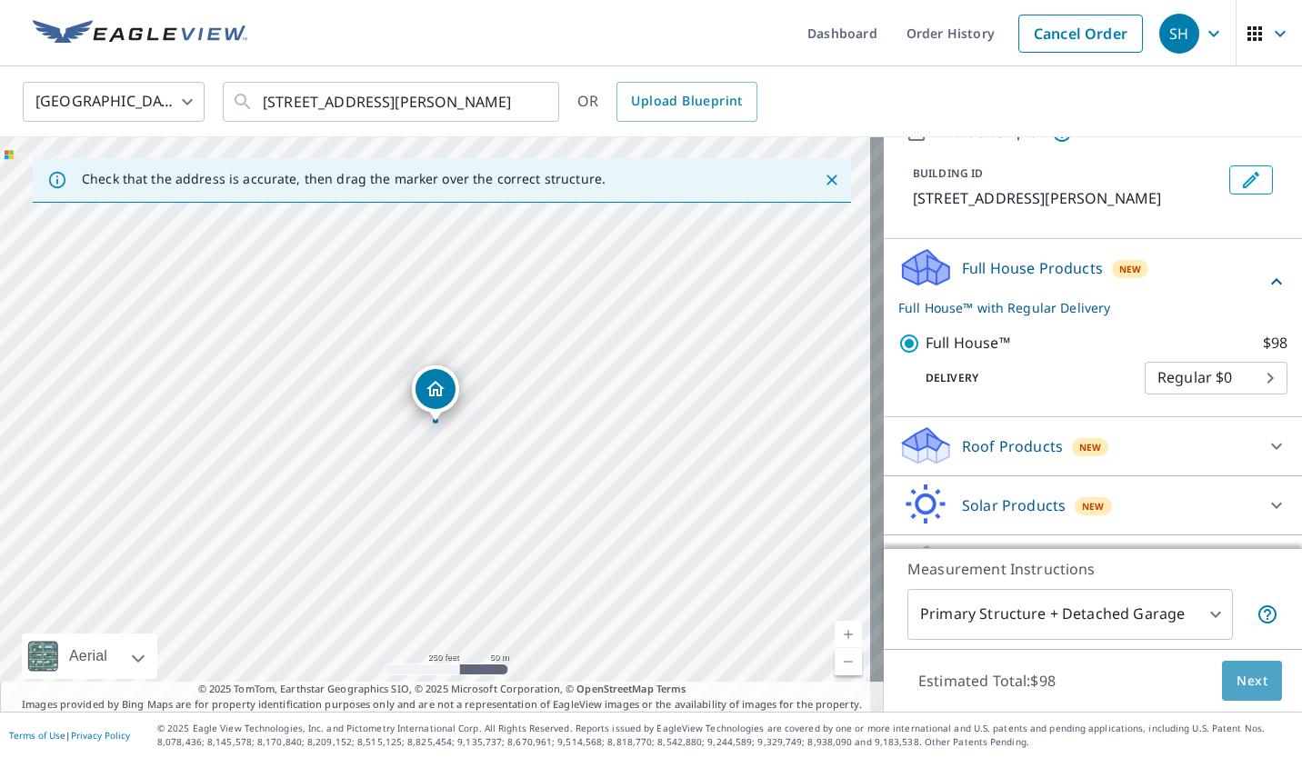
click at [1236, 681] on span "Next" at bounding box center [1251, 681] width 31 height 23
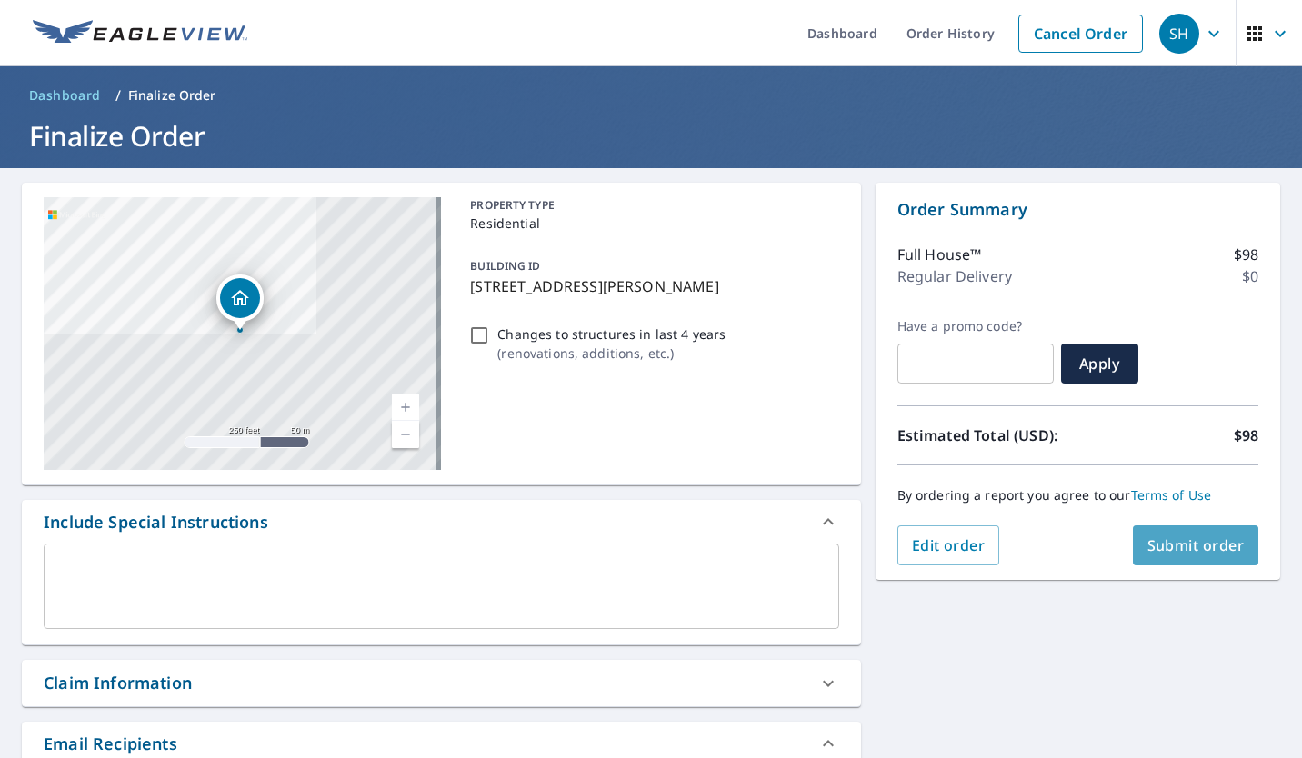
click at [1193, 552] on span "Submit order" at bounding box center [1195, 545] width 97 height 20
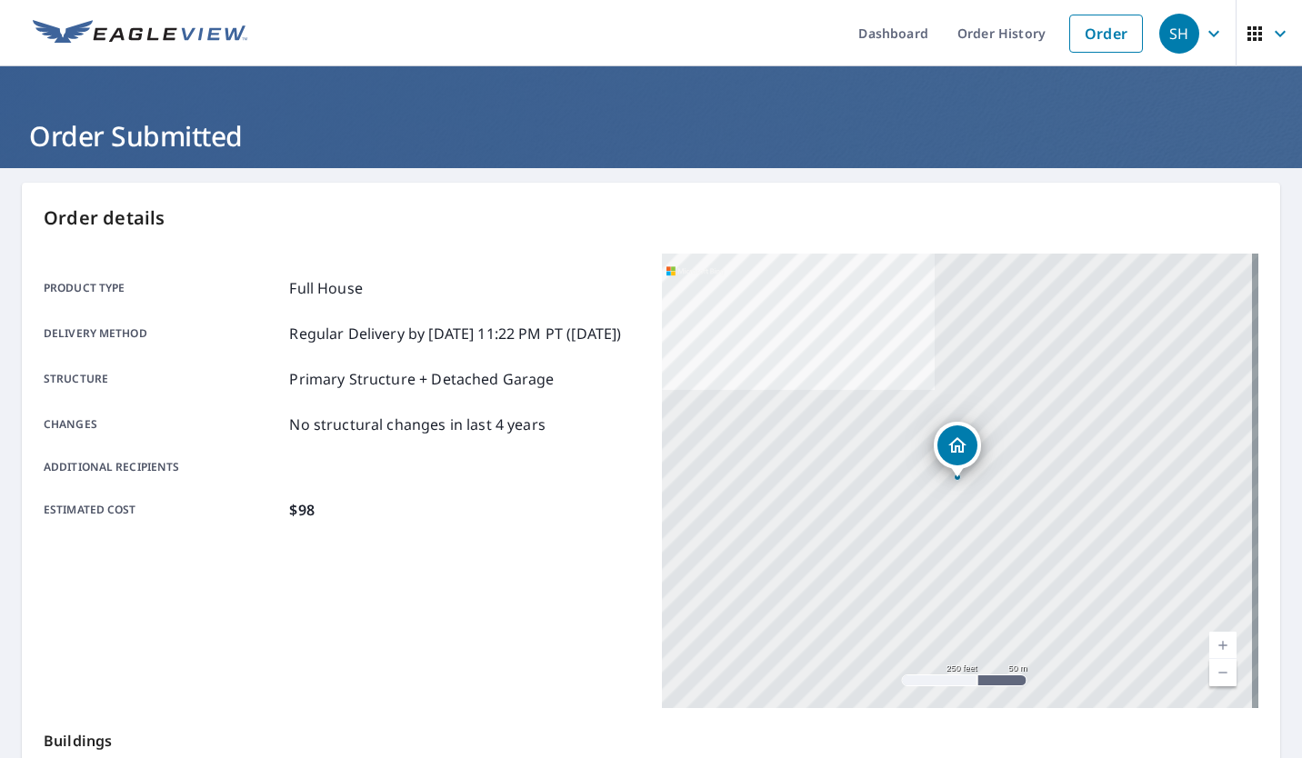
click at [544, 612] on div "Product type Full House Delivery method Regular Delivery by 10/6/2025 11:22 PM …" at bounding box center [342, 481] width 596 height 455
click at [585, 191] on div "Order details Product type Full House Delivery method Regular Delivery by 10/6/…" at bounding box center [651, 596] width 1258 height 826
click at [539, 229] on p "Order details" at bounding box center [651, 218] width 1214 height 27
click at [522, 225] on p "Order details" at bounding box center [651, 218] width 1214 height 27
